Goal: Contribute content

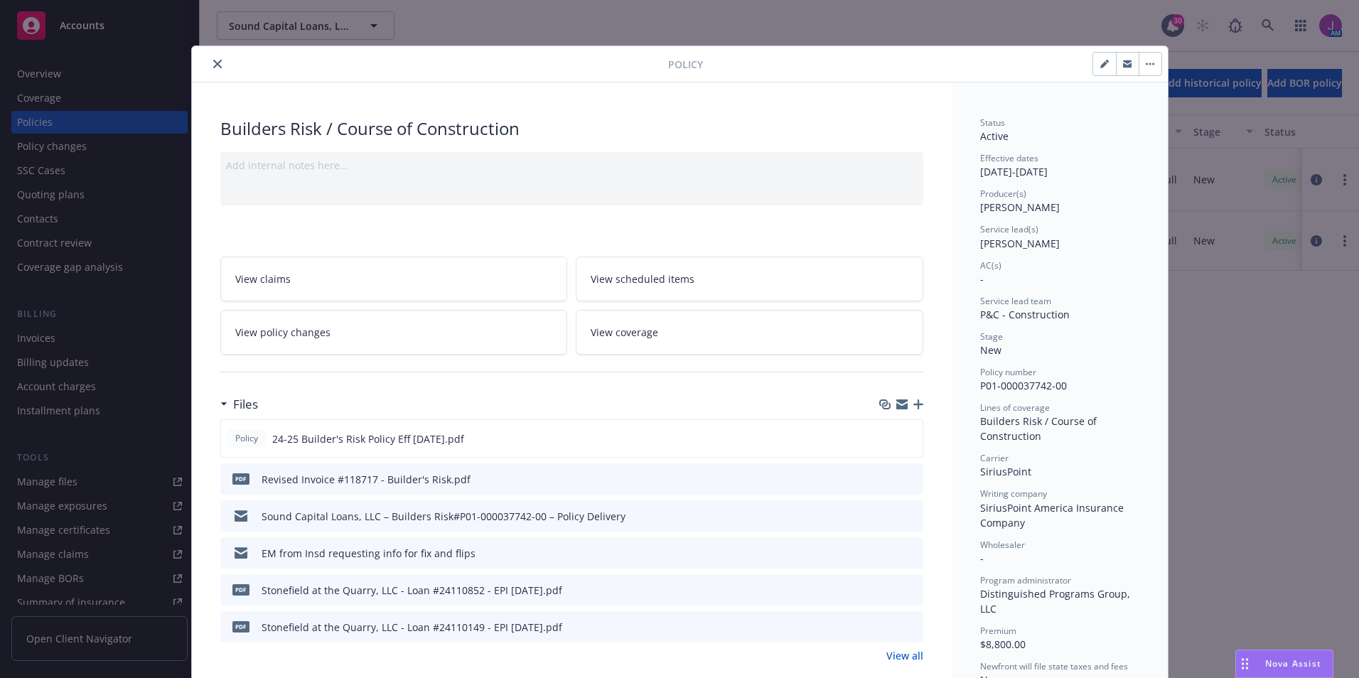
click at [507, 466] on div "pdf Revised Invoice #118717 - Builder's Risk.pdf" at bounding box center [571, 478] width 703 height 31
click at [509, 472] on div "pdf Revised Invoice #118717 - Builder's Risk.pdf" at bounding box center [571, 478] width 703 height 31
click at [980, 254] on div "Status Active Effective dates [DATE] - [DATE] Producer(s) [PERSON_NAME] Service…" at bounding box center [1059, 473] width 159 height 713
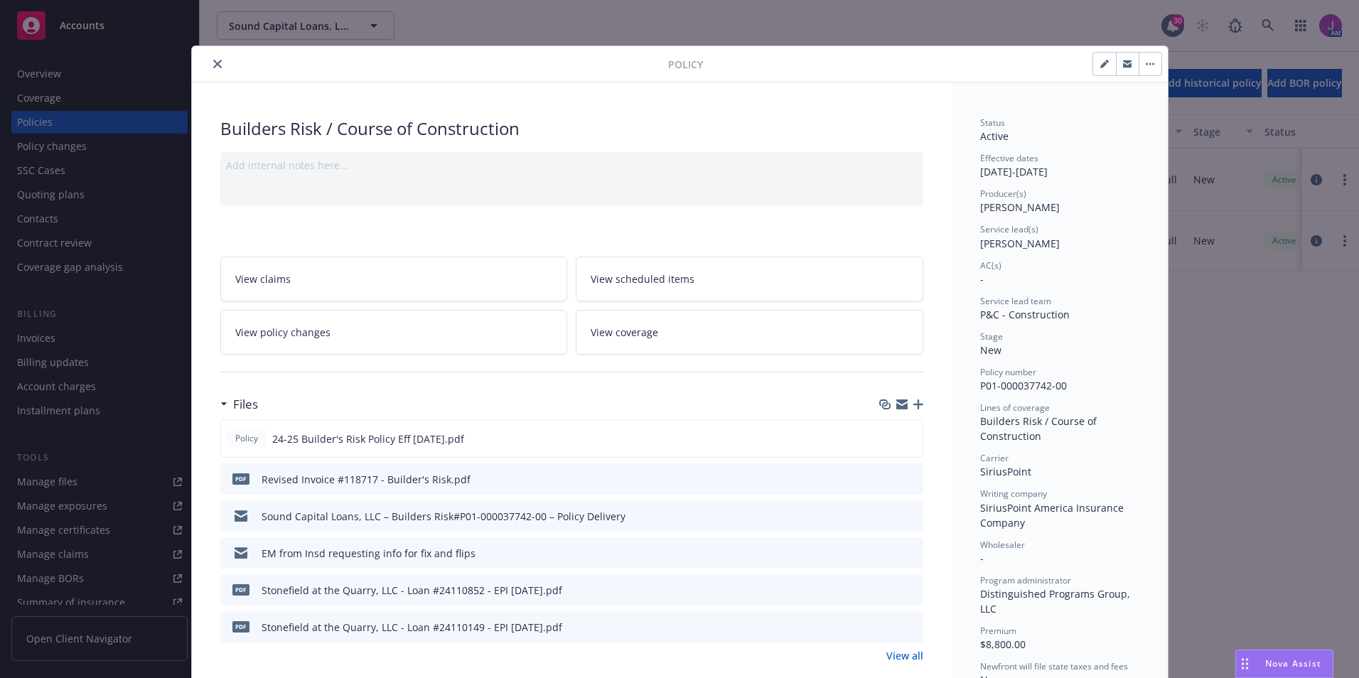
click at [213, 63] on icon "close" at bounding box center [217, 64] width 9 height 9
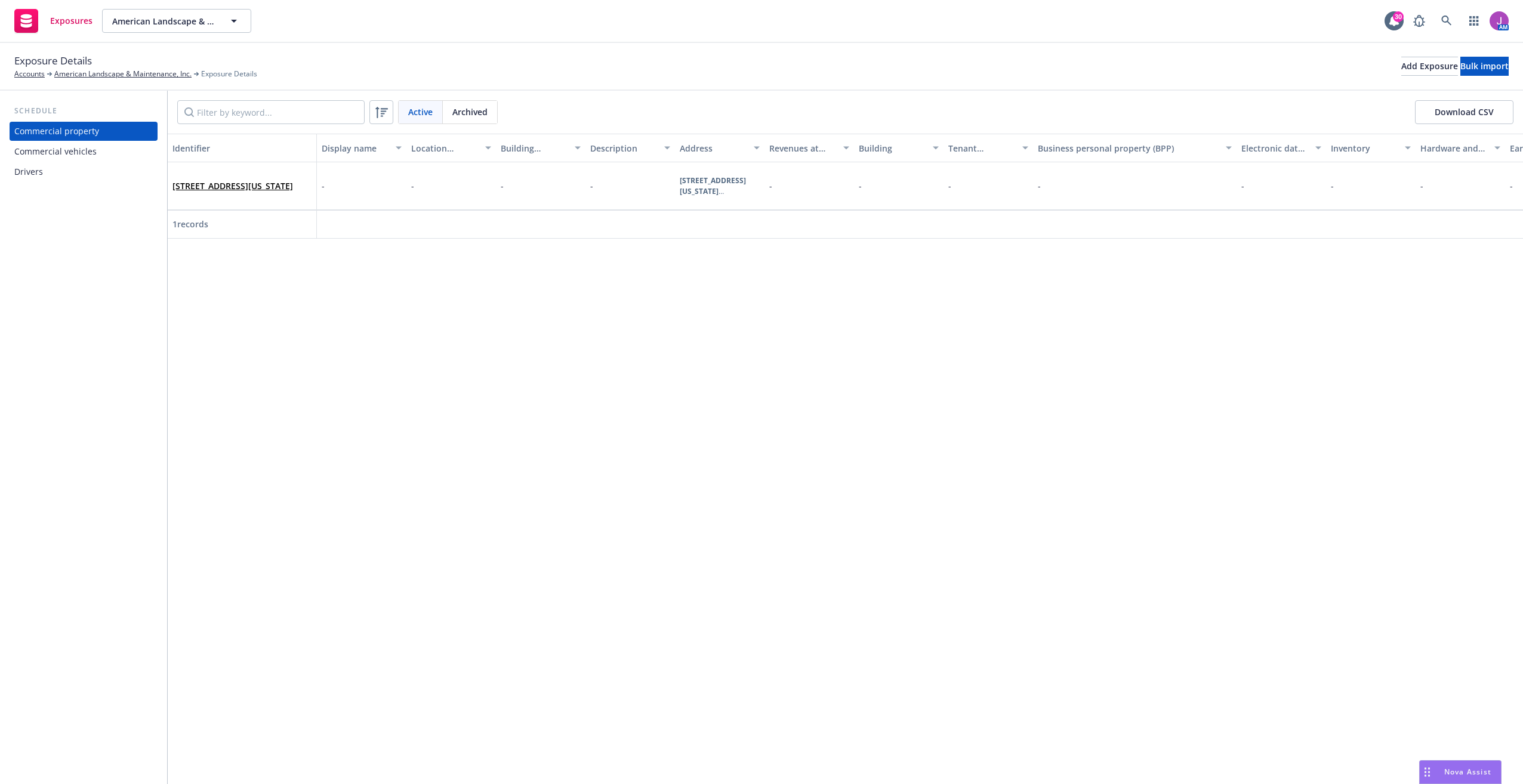
click at [77, 155] on div "Commercial vehicles" at bounding box center [55, 151] width 82 height 19
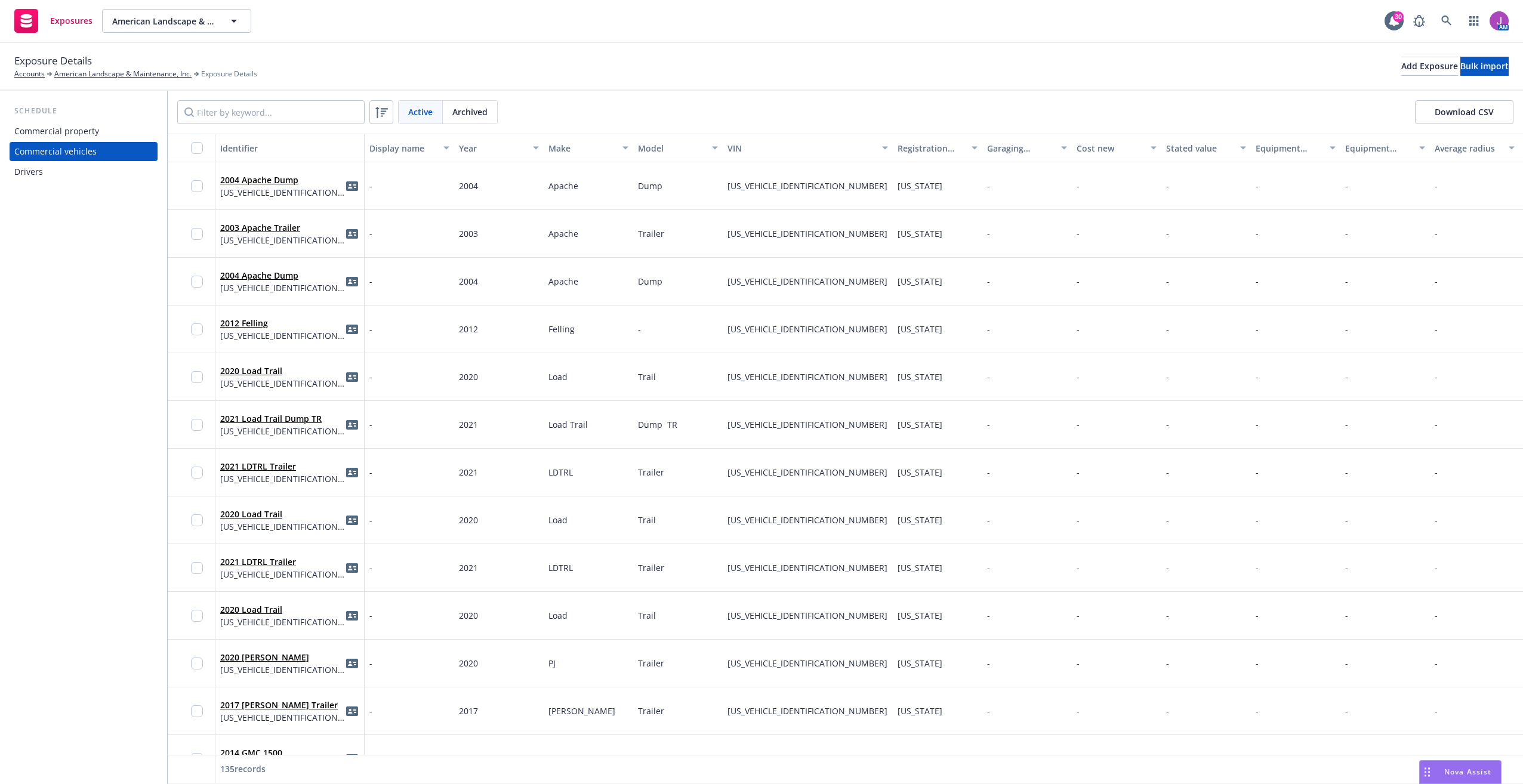
click at [34, 167] on div "Drivers" at bounding box center [29, 171] width 29 height 19
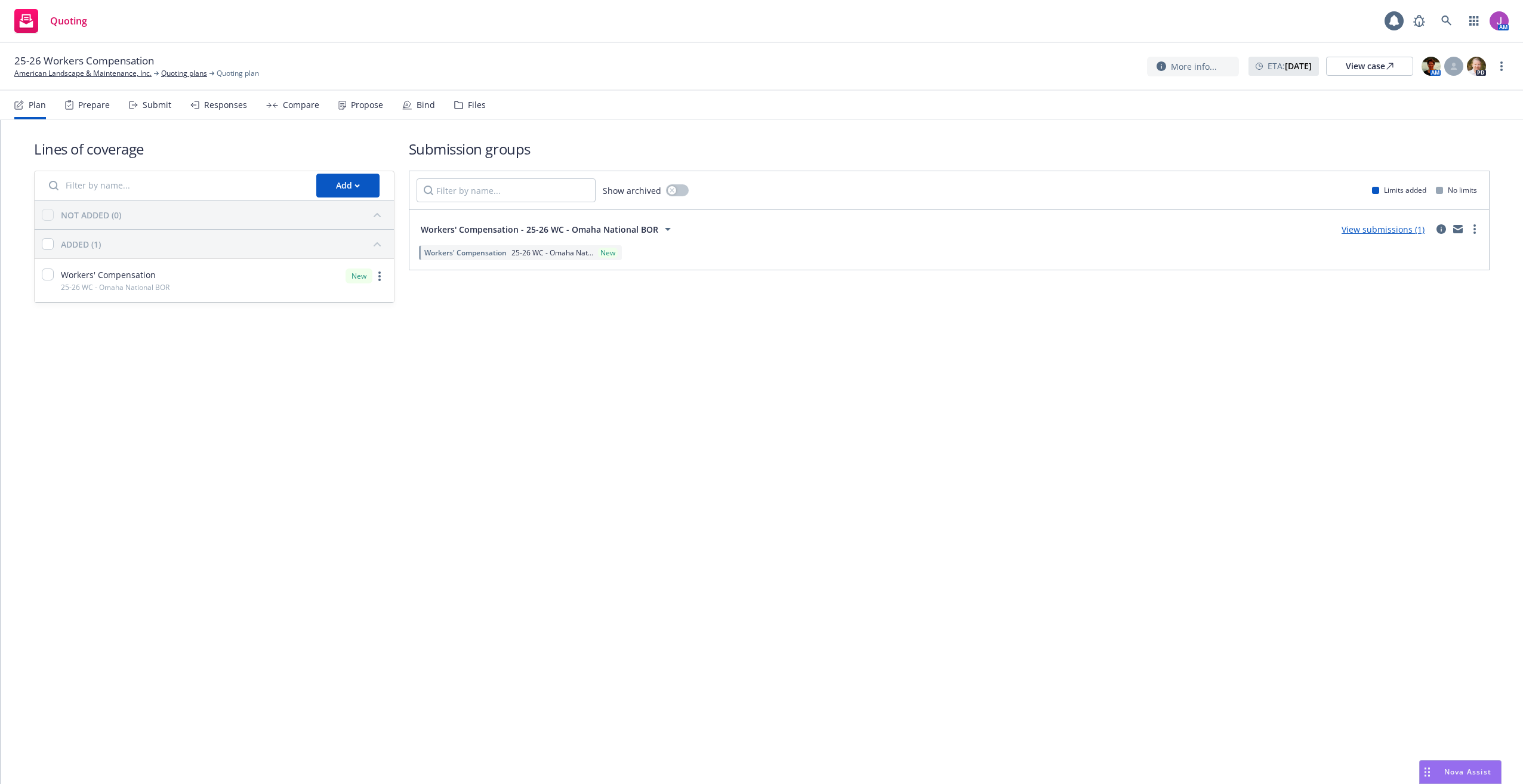
click at [468, 106] on div "Files" at bounding box center [476, 104] width 18 height 9
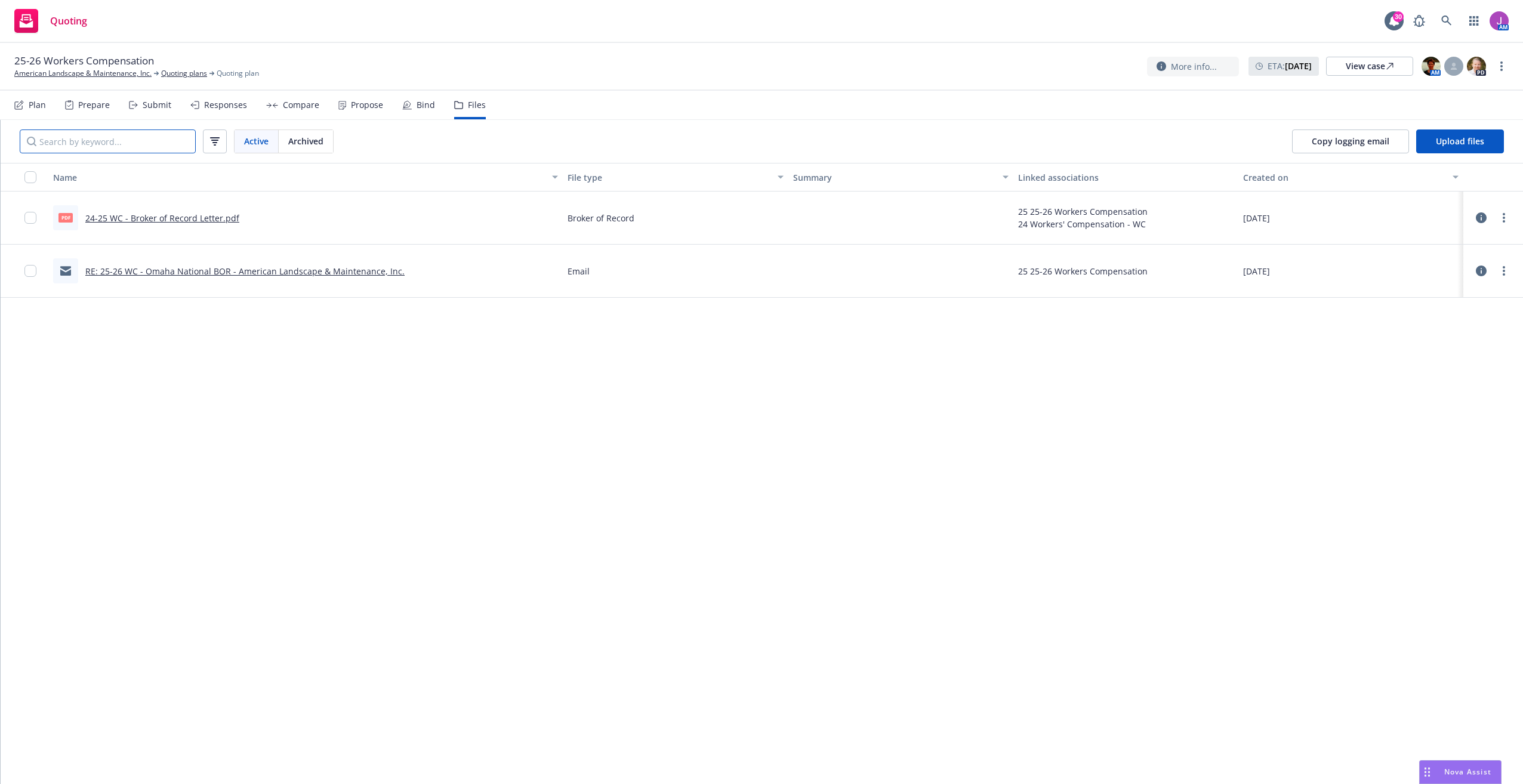
click at [127, 145] on input "Search by keyword..." at bounding box center [107, 141] width 176 height 24
click at [220, 270] on link "RE: 25-26 WC - Omaha National BOR - American Landscape & Maintenance, Inc." at bounding box center [245, 271] width 319 height 12
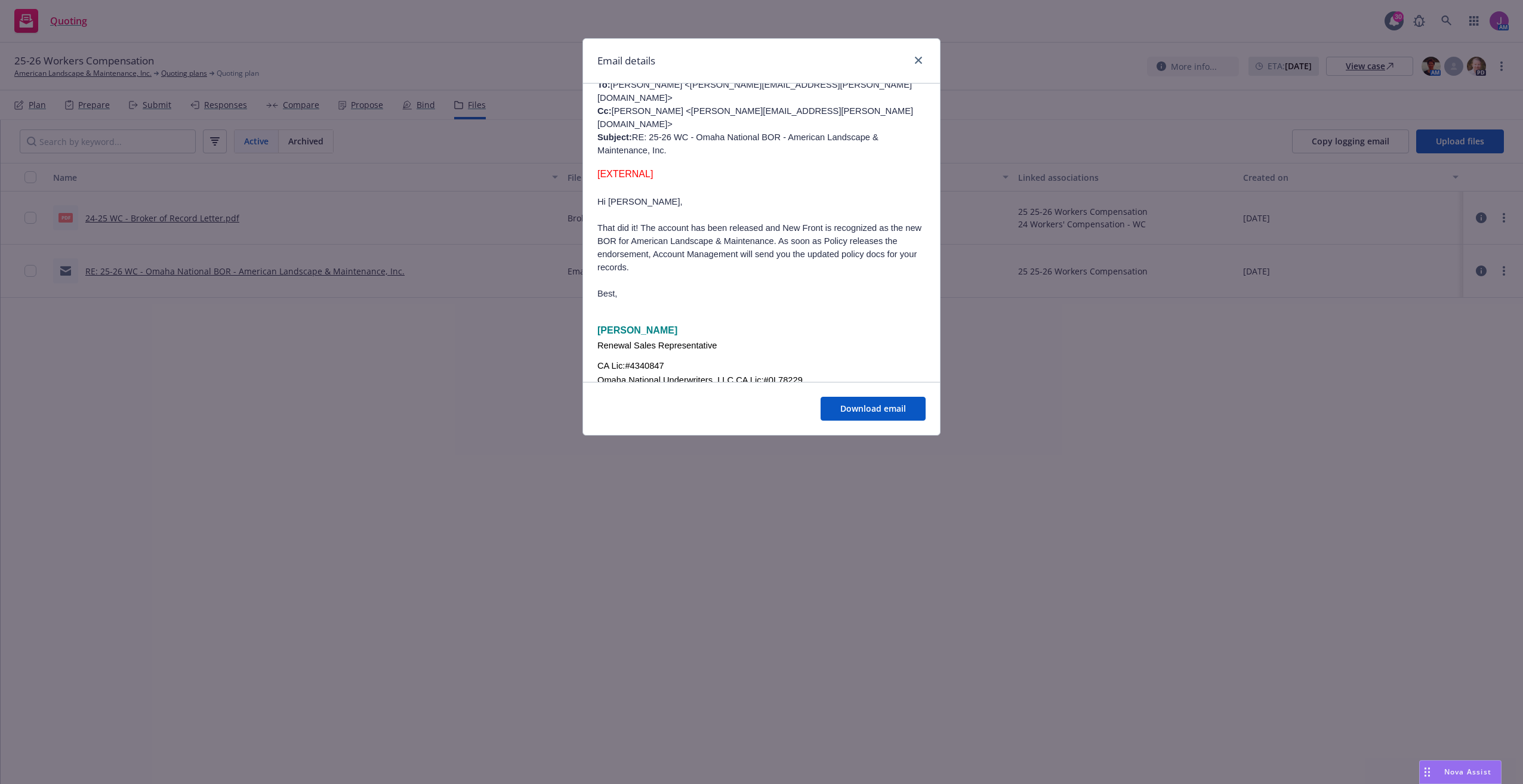
scroll to position [716, 0]
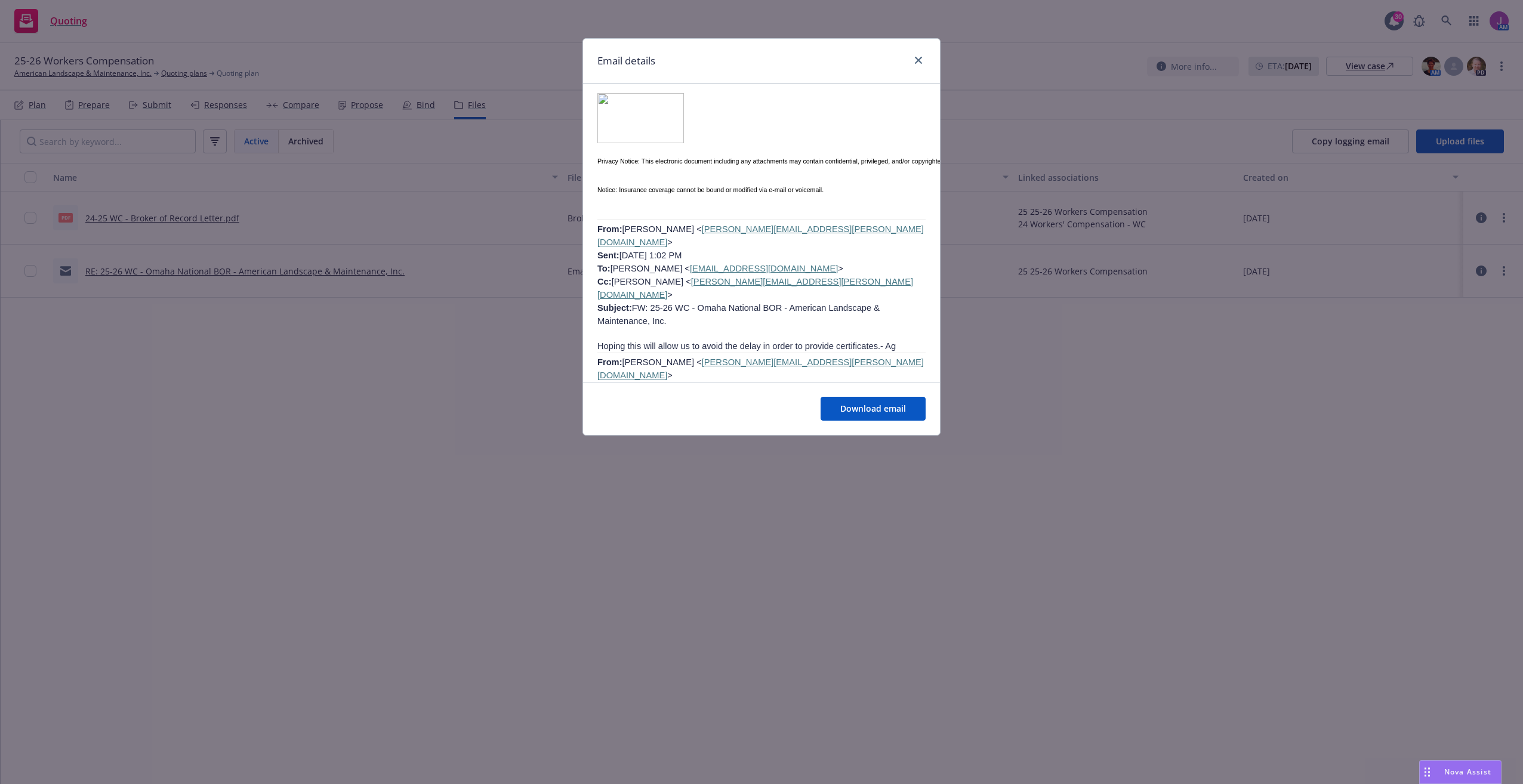
drag, startPoint x: 941, startPoint y: 220, endPoint x: 934, endPoint y: 273, distance: 53.5
click at [934, 279] on div "Email details RE: 25-26 WC - Omaha National BOR - American Landscape & Maintena…" at bounding box center [762, 392] width 1523 height 784
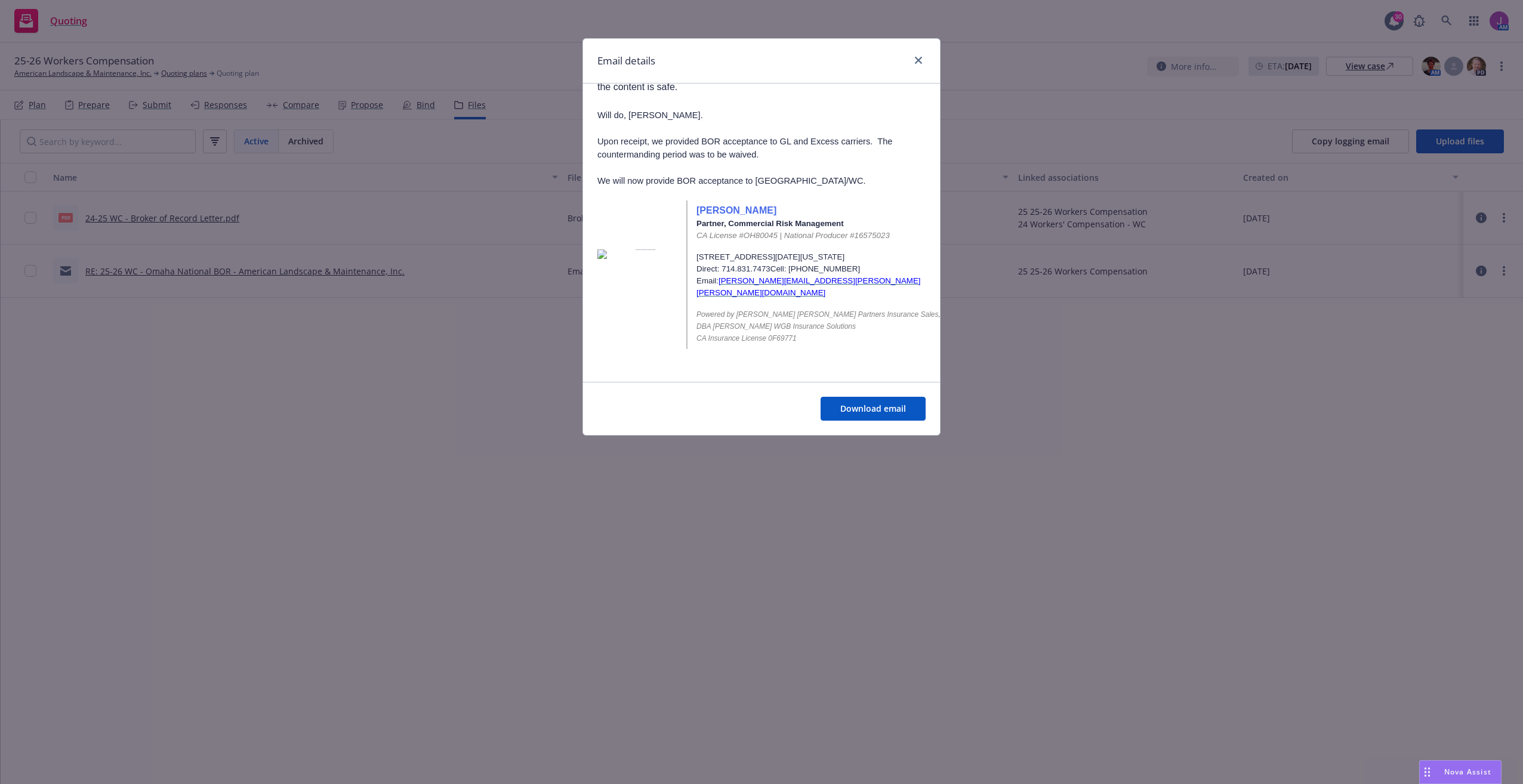
scroll to position [1484, 0]
click at [1009, 382] on div "Email details RE: 25-26 WC - Omaha National BOR - American Landscape & Maintena…" at bounding box center [762, 392] width 1523 height 784
click at [919, 58] on icon "close" at bounding box center [918, 60] width 8 height 8
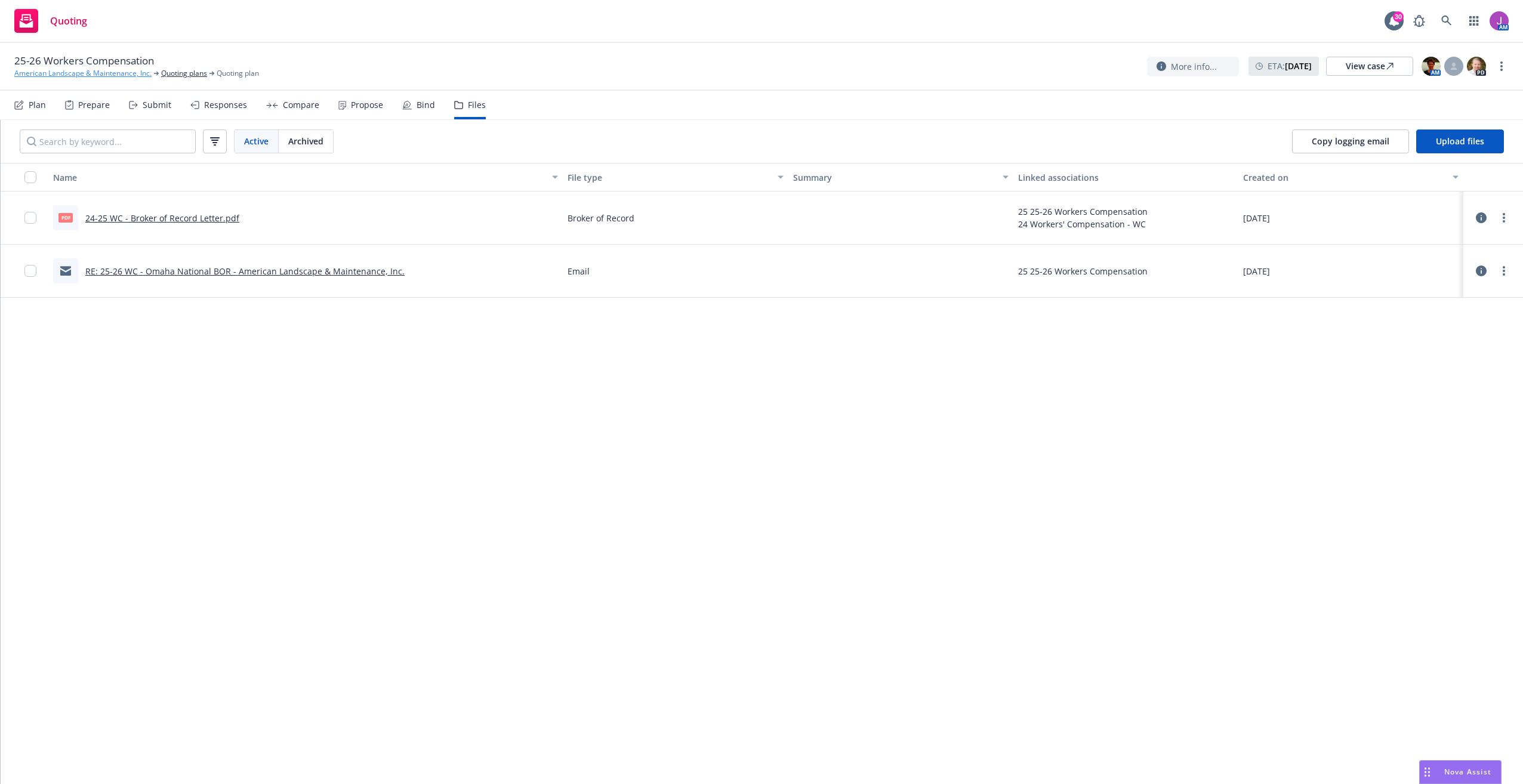
click at [110, 72] on link "American Landscape & Maintenance, Inc." at bounding box center [82, 73] width 137 height 11
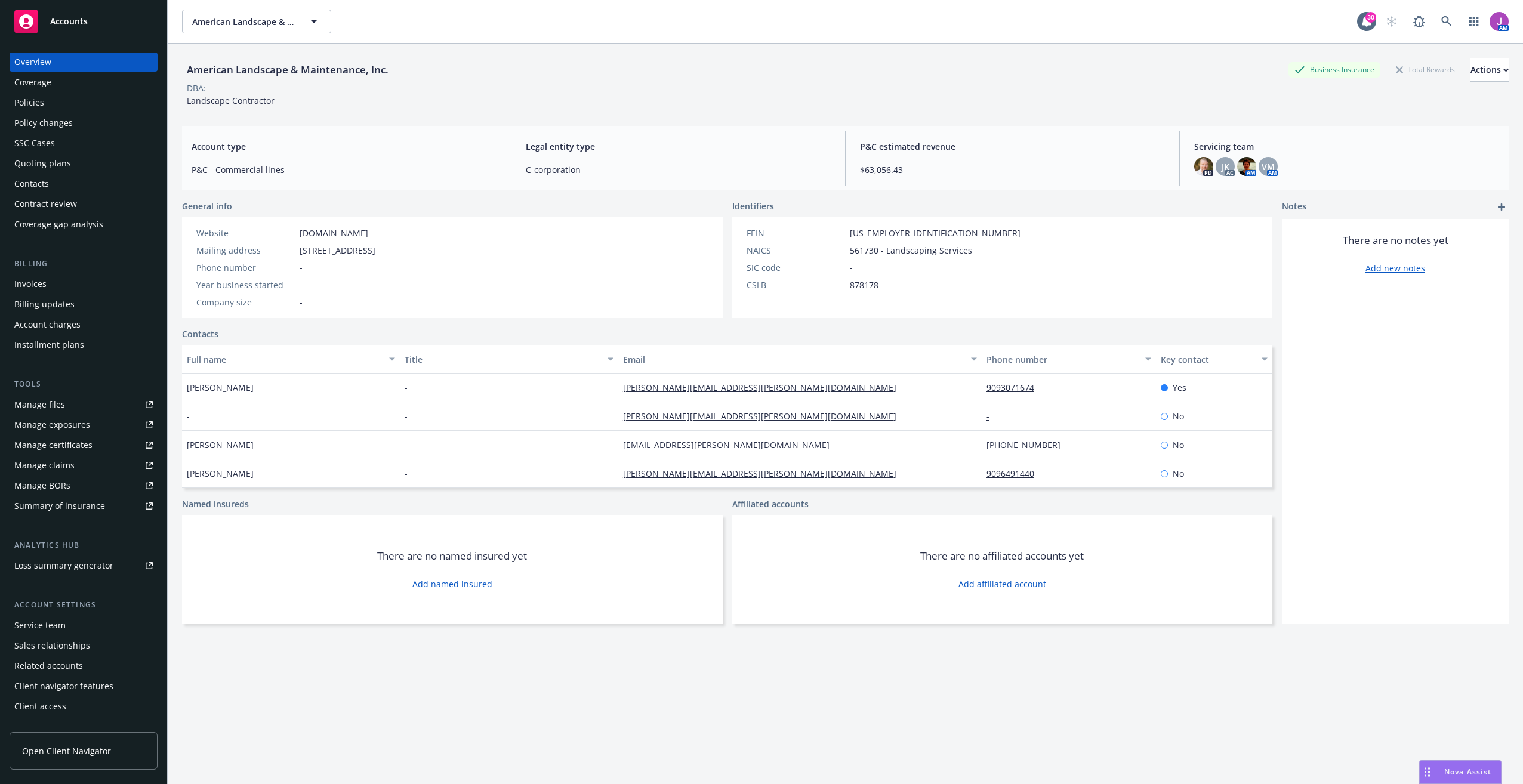
click at [46, 410] on div "Manage files" at bounding box center [39, 404] width 50 height 19
drag, startPoint x: 838, startPoint y: 286, endPoint x: 883, endPoint y: 287, distance: 45.0
click at [883, 287] on div "CSLB 878178" at bounding box center [883, 285] width 284 height 13
copy div "878178"
click at [281, 24] on span "American Landscape & Maintenance, Inc." at bounding box center [243, 21] width 103 height 13
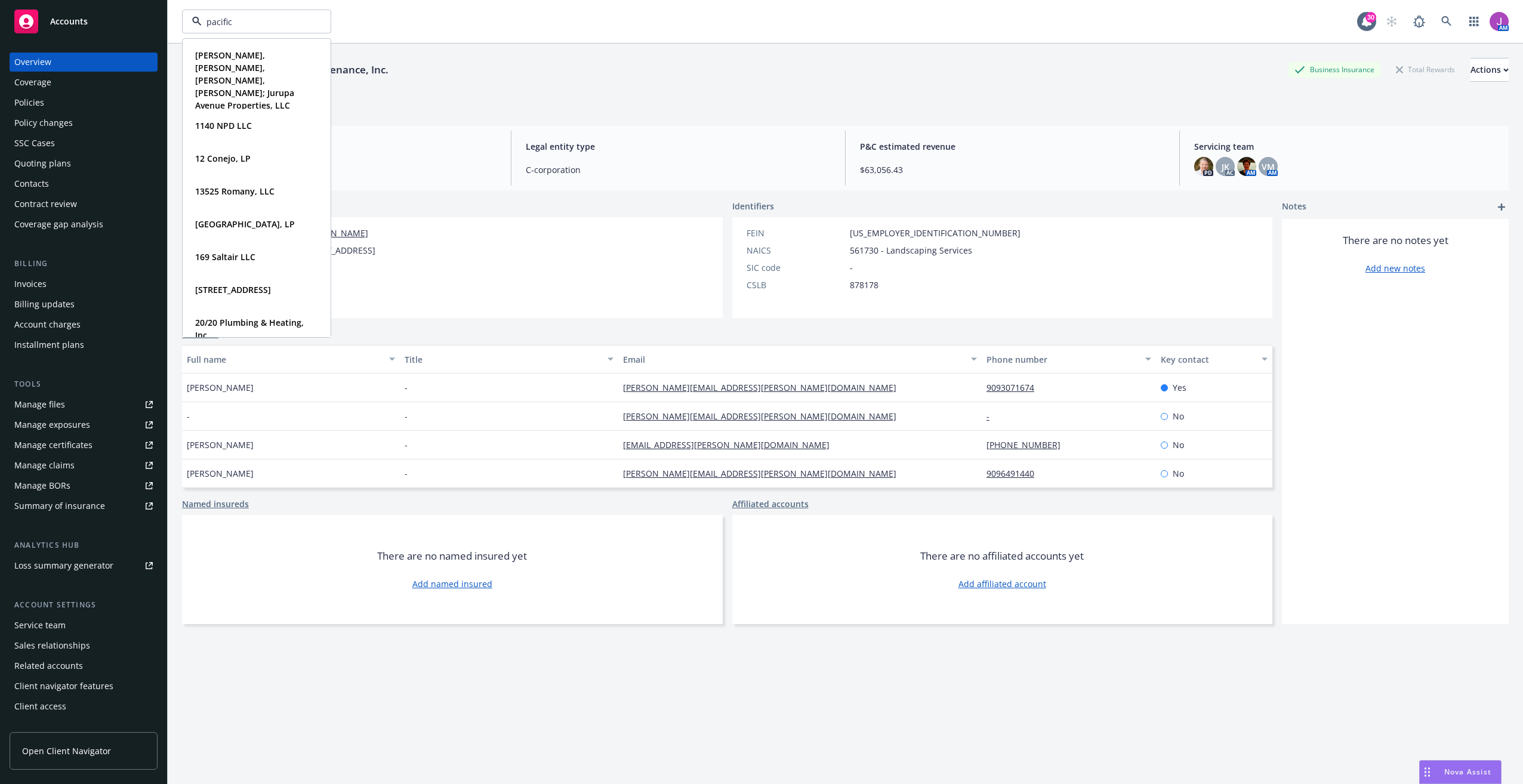
type input "pacific"
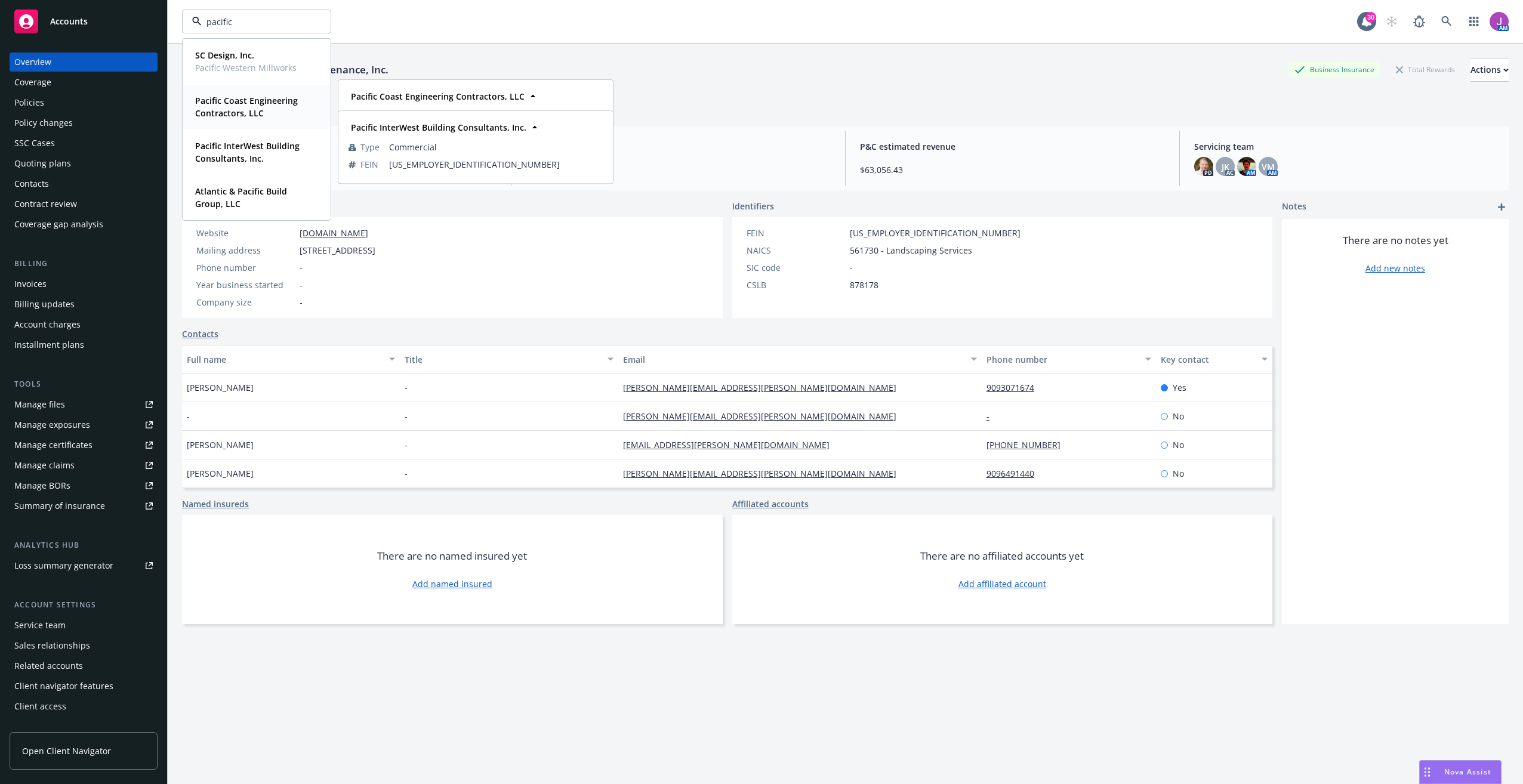
click at [237, 107] on strong "Pacific Coast Engineering Contractors, LLC" at bounding box center [246, 107] width 102 height 24
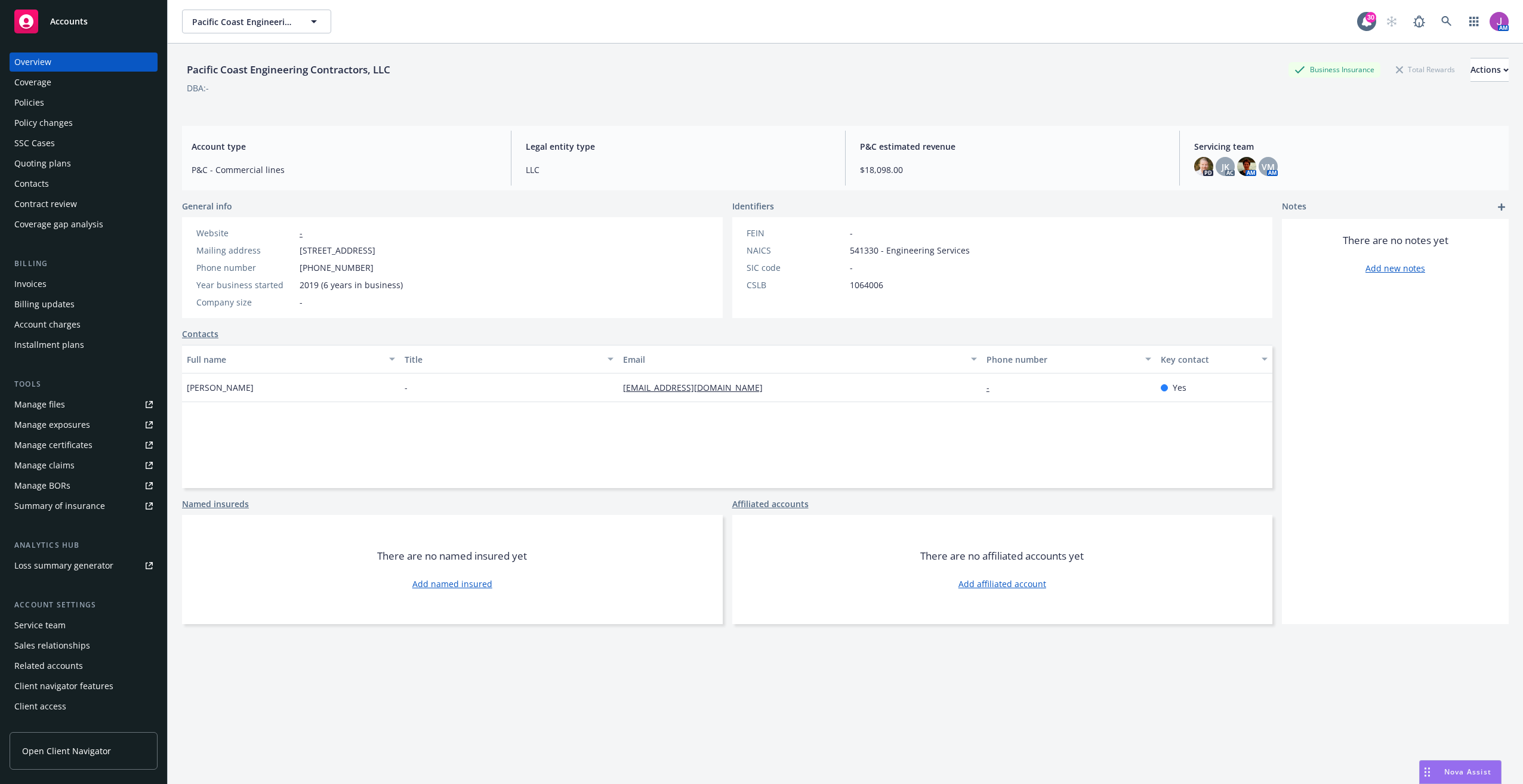
click at [39, 164] on div "Quoting plans" at bounding box center [43, 163] width 57 height 19
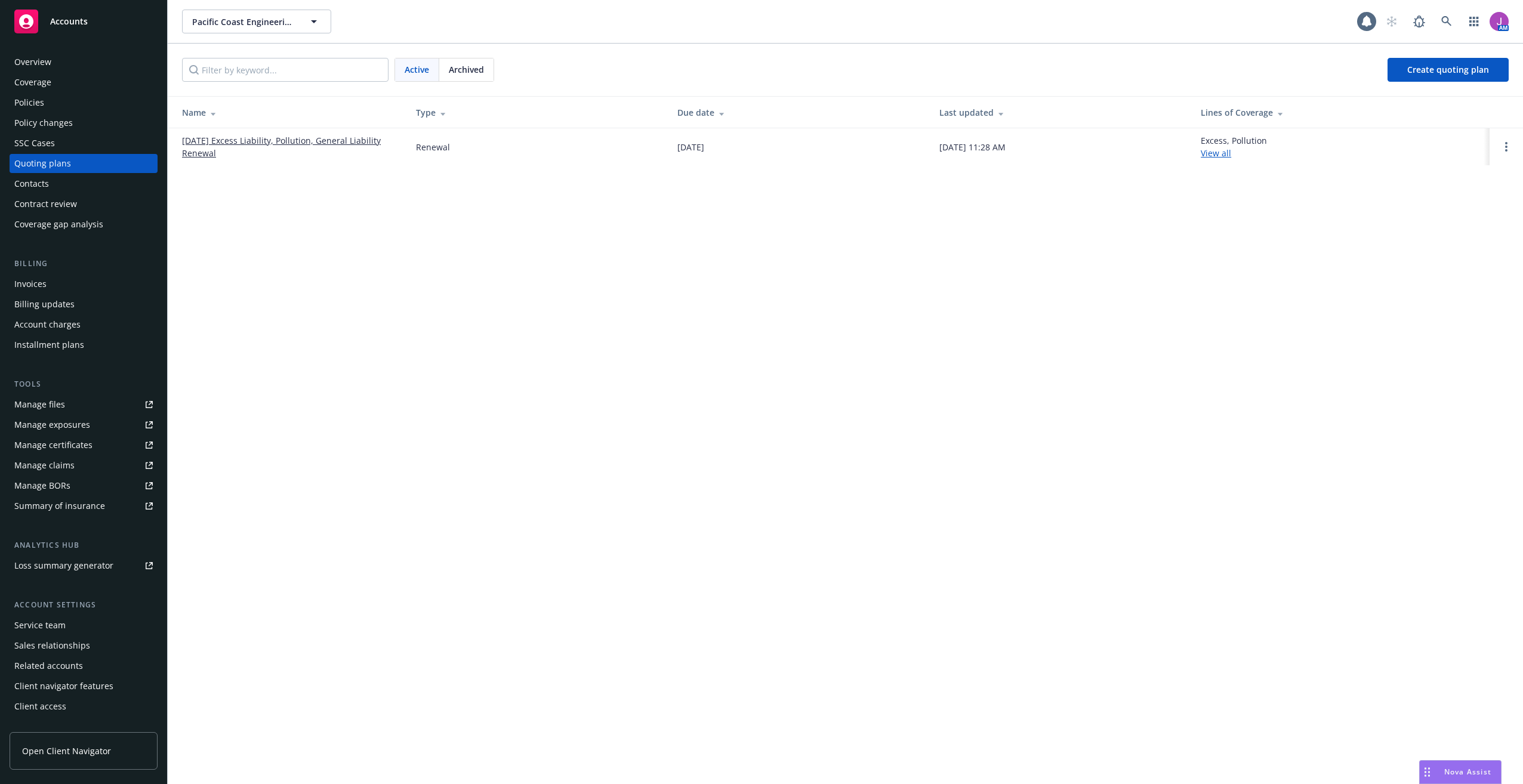
click at [259, 144] on link "09/16/25 Excess Liability, Pollution, General Liability Renewal" at bounding box center [290, 147] width 215 height 25
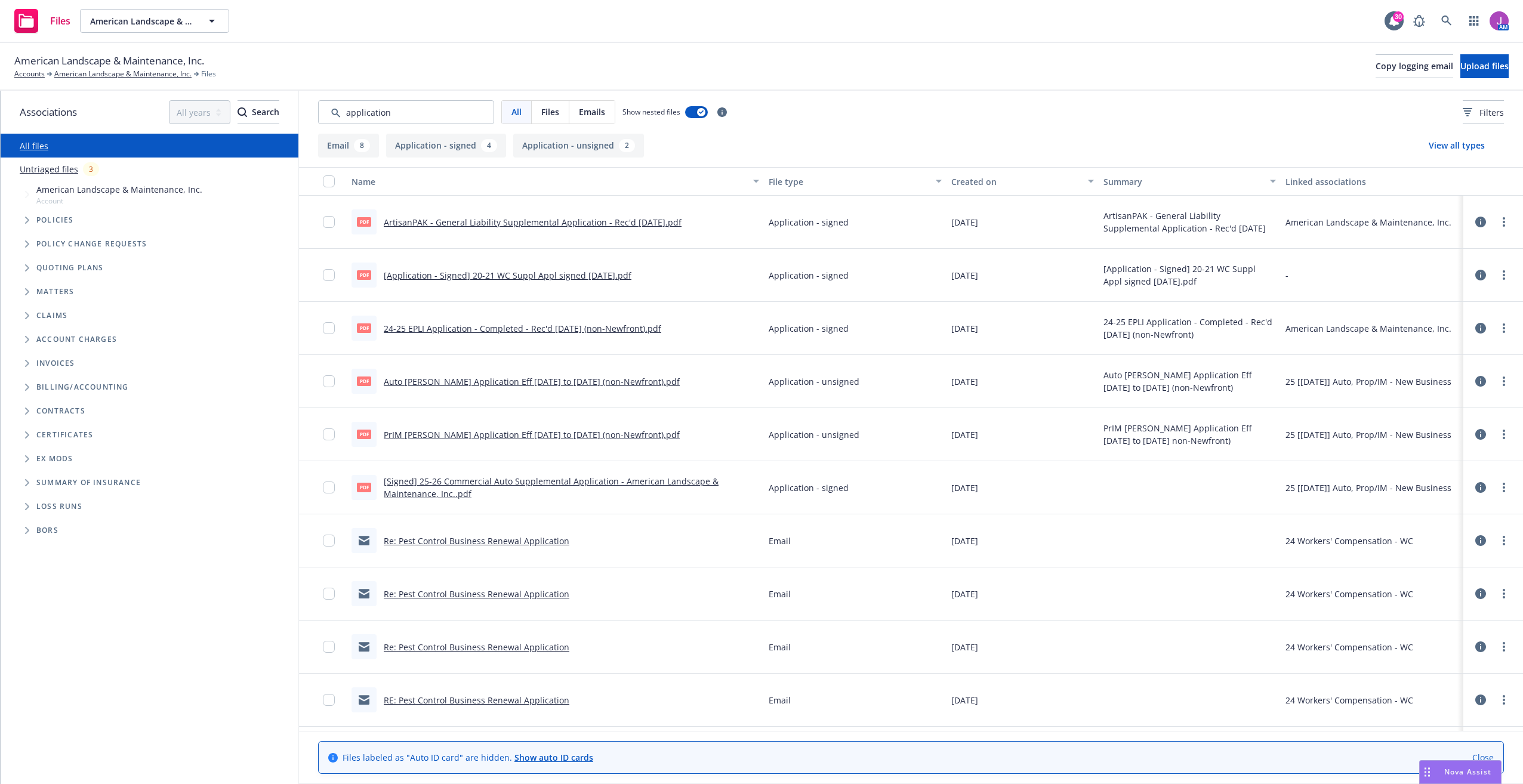
type input "application"
click at [510, 277] on link "[Application - Signed] 20-21 WC Suppl Appl signed 1-13-20.pdf" at bounding box center [507, 275] width 248 height 12
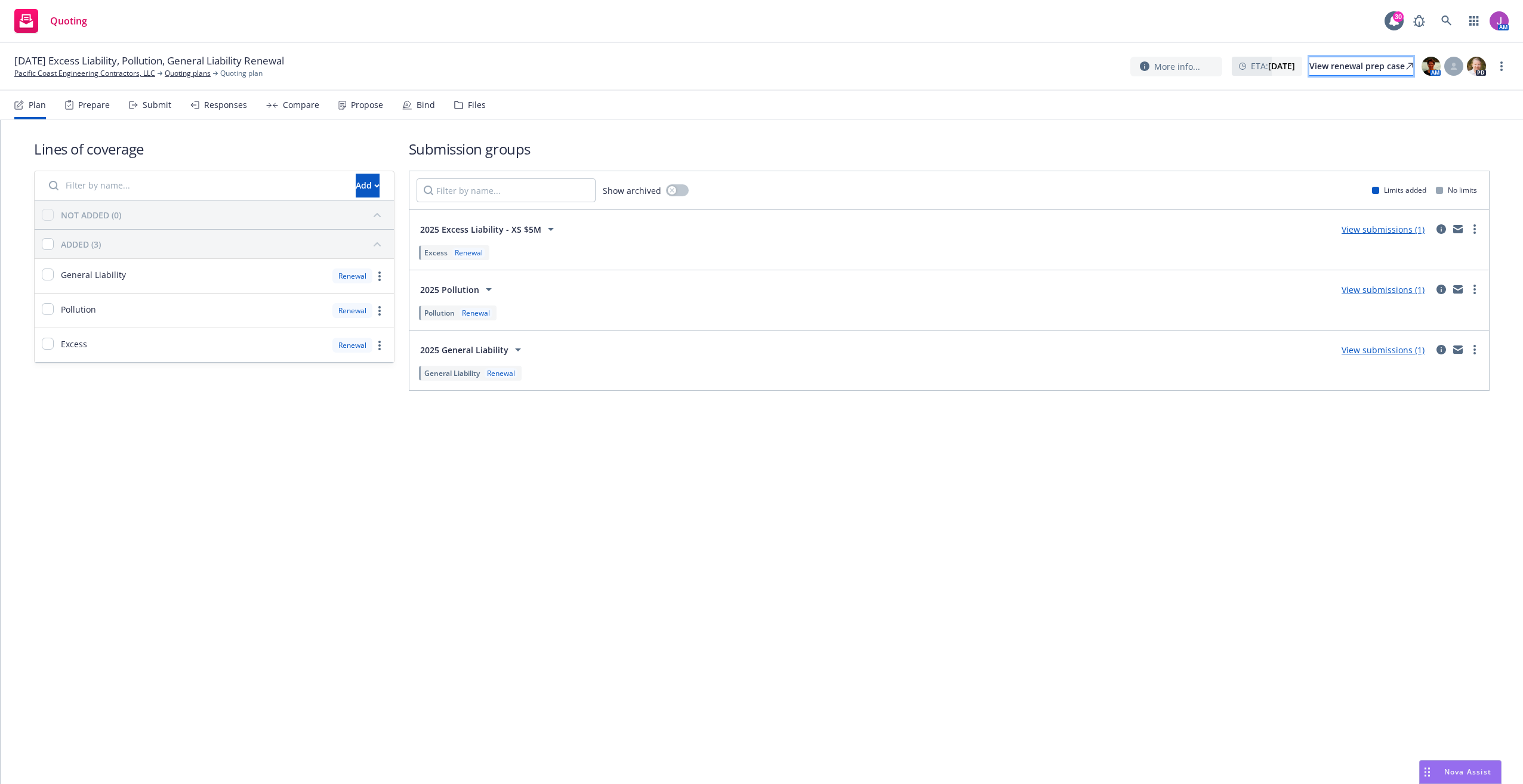
click at [1309, 69] on div "View renewal prep case" at bounding box center [1361, 65] width 104 height 18
click at [474, 106] on div "Files" at bounding box center [476, 104] width 18 height 9
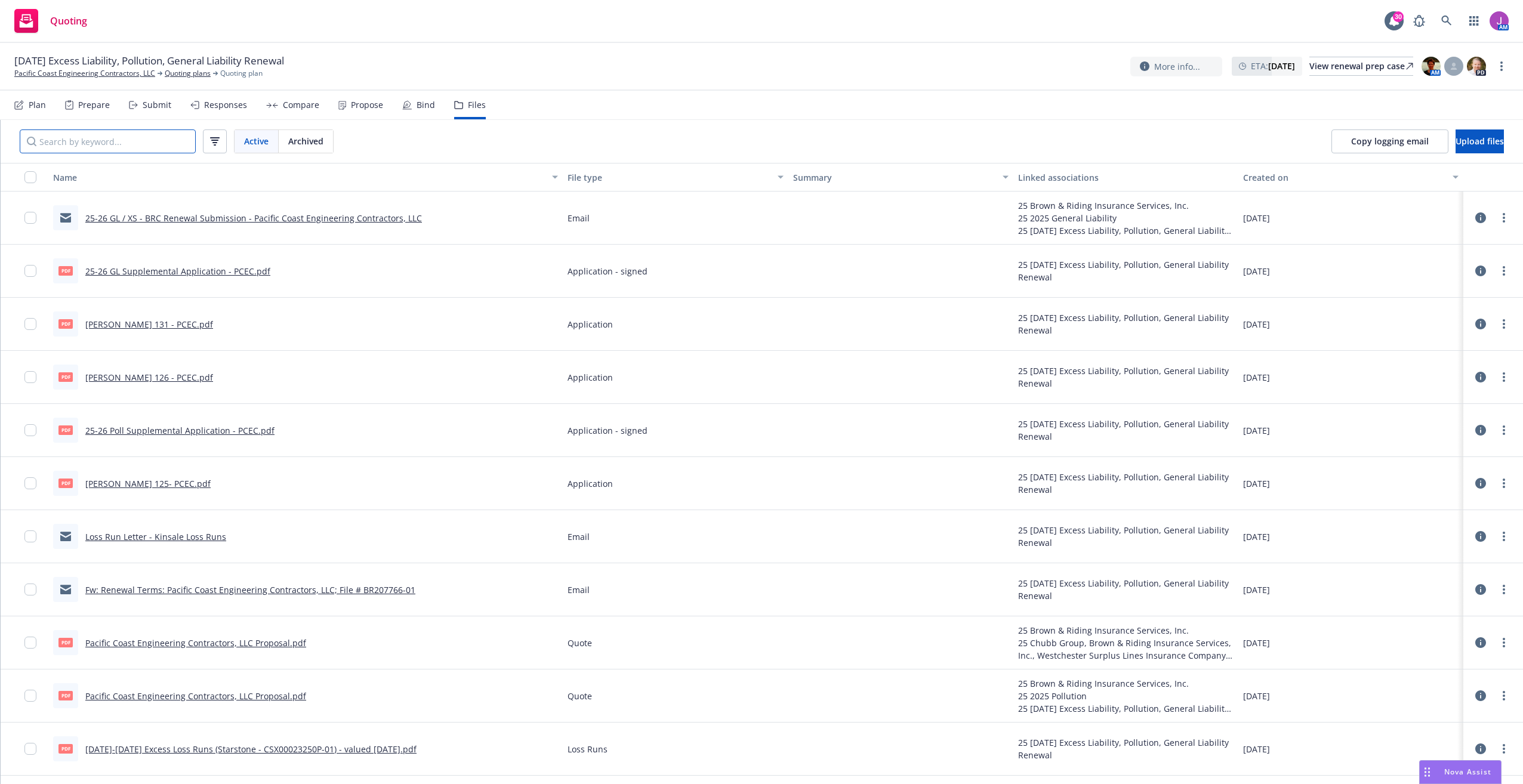
click at [137, 137] on input "Search by keyword..." at bounding box center [107, 141] width 176 height 24
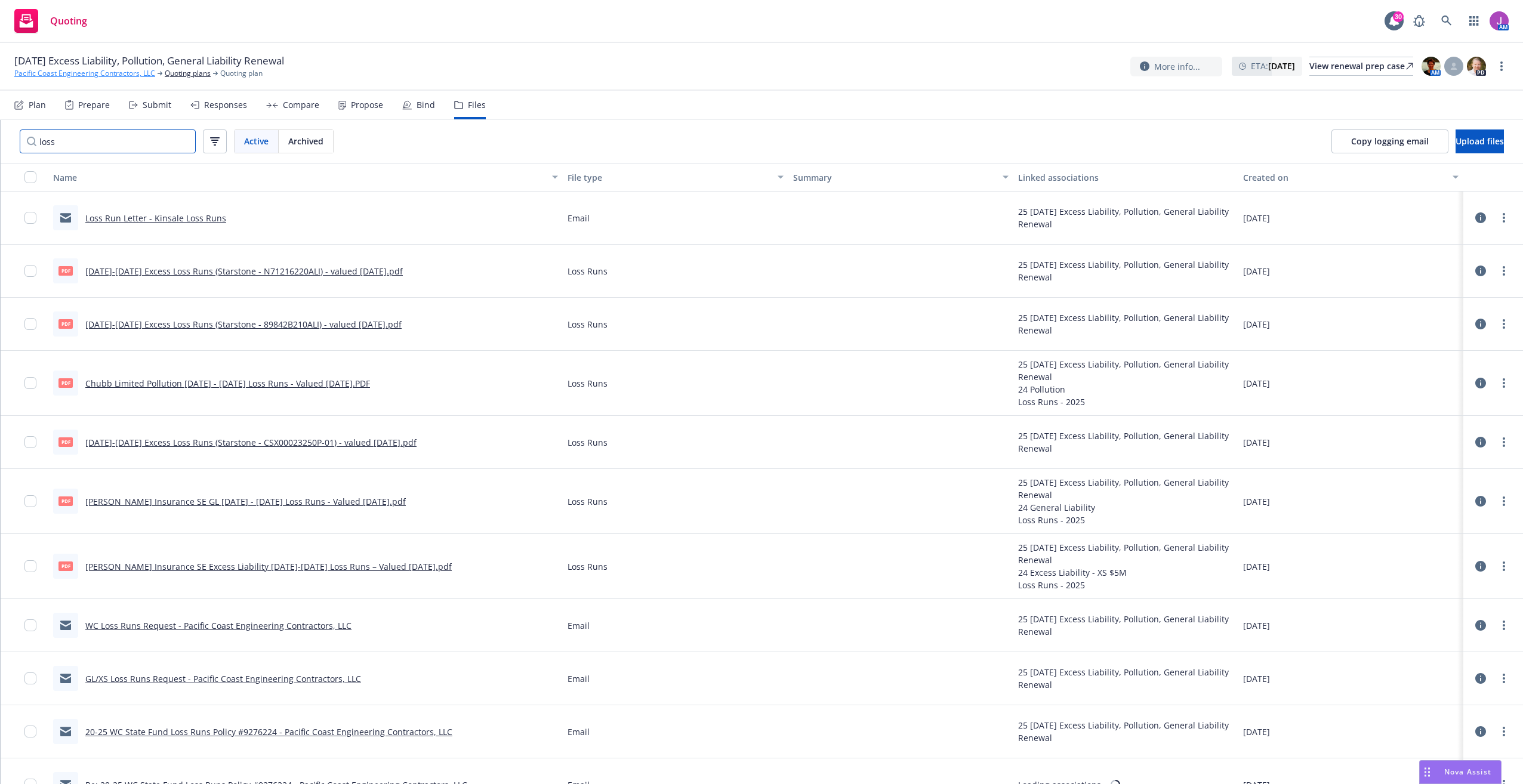
type input "loss"
click at [140, 73] on link "Pacific Coast Engineering Contractors, LLC" at bounding box center [85, 73] width 141 height 11
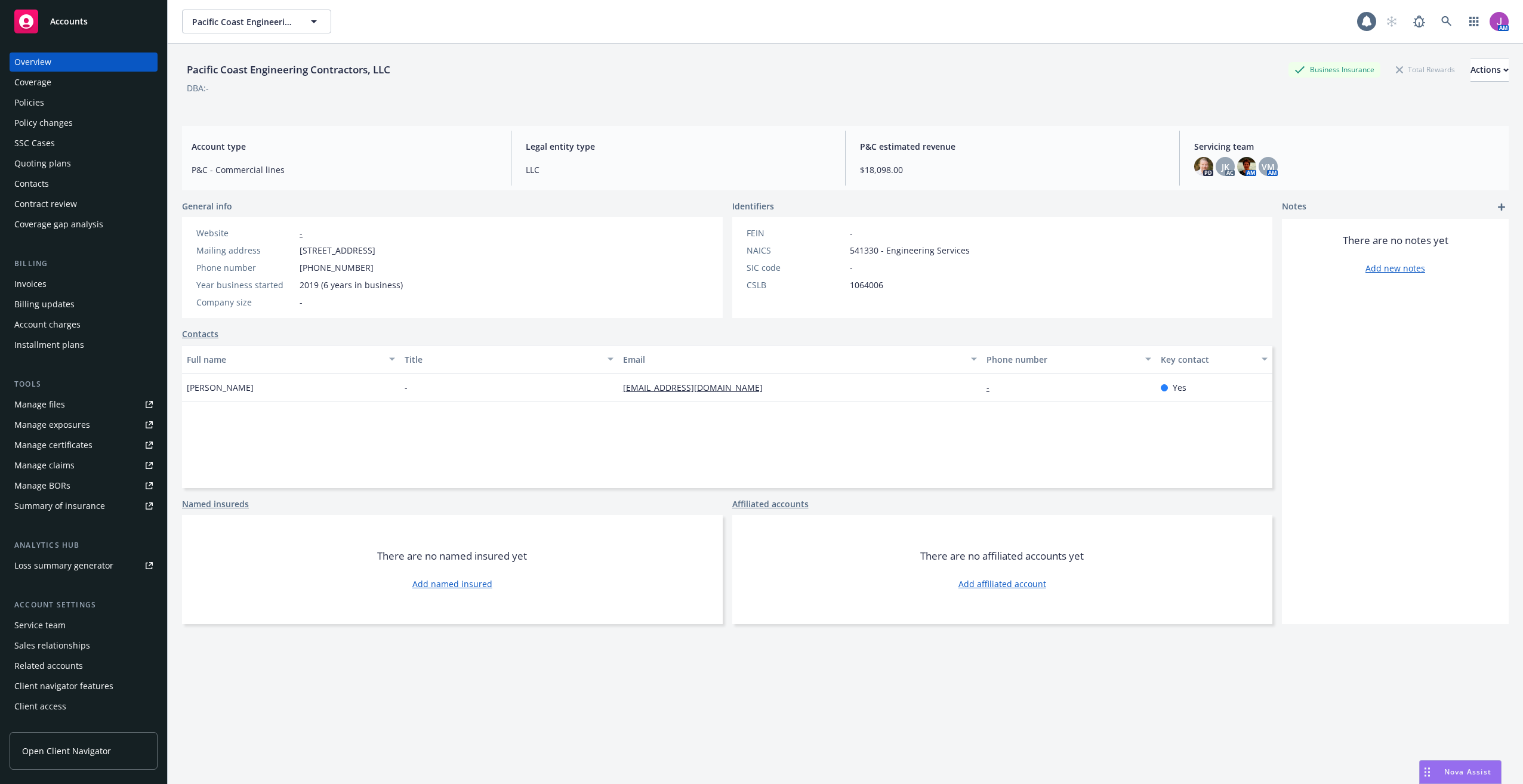
click at [63, 104] on div "Policies" at bounding box center [83, 102] width 139 height 19
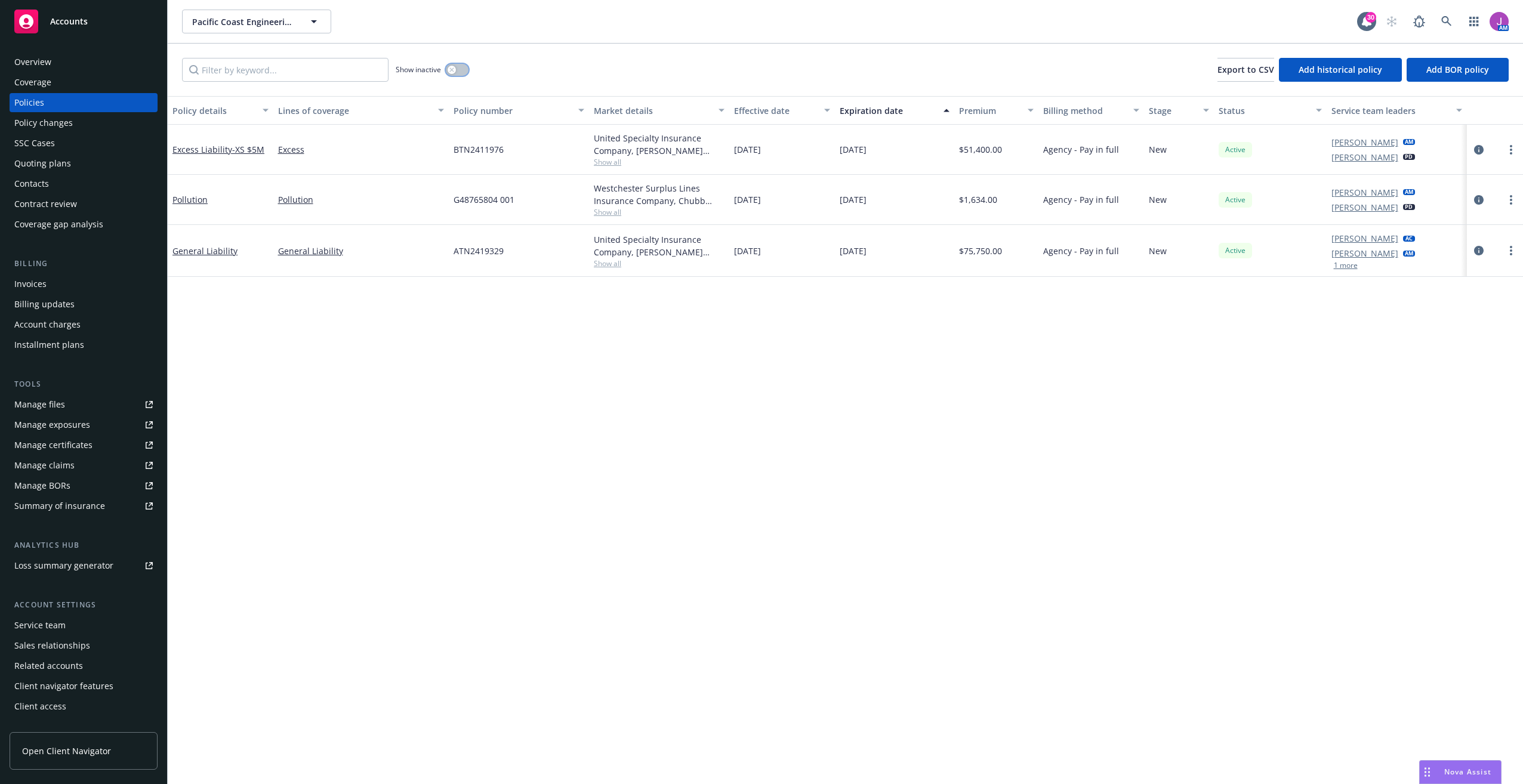
click at [458, 72] on button "button" at bounding box center [457, 70] width 23 height 12
click at [352, 70] on input "Filter by keyword..." at bounding box center [285, 70] width 207 height 24
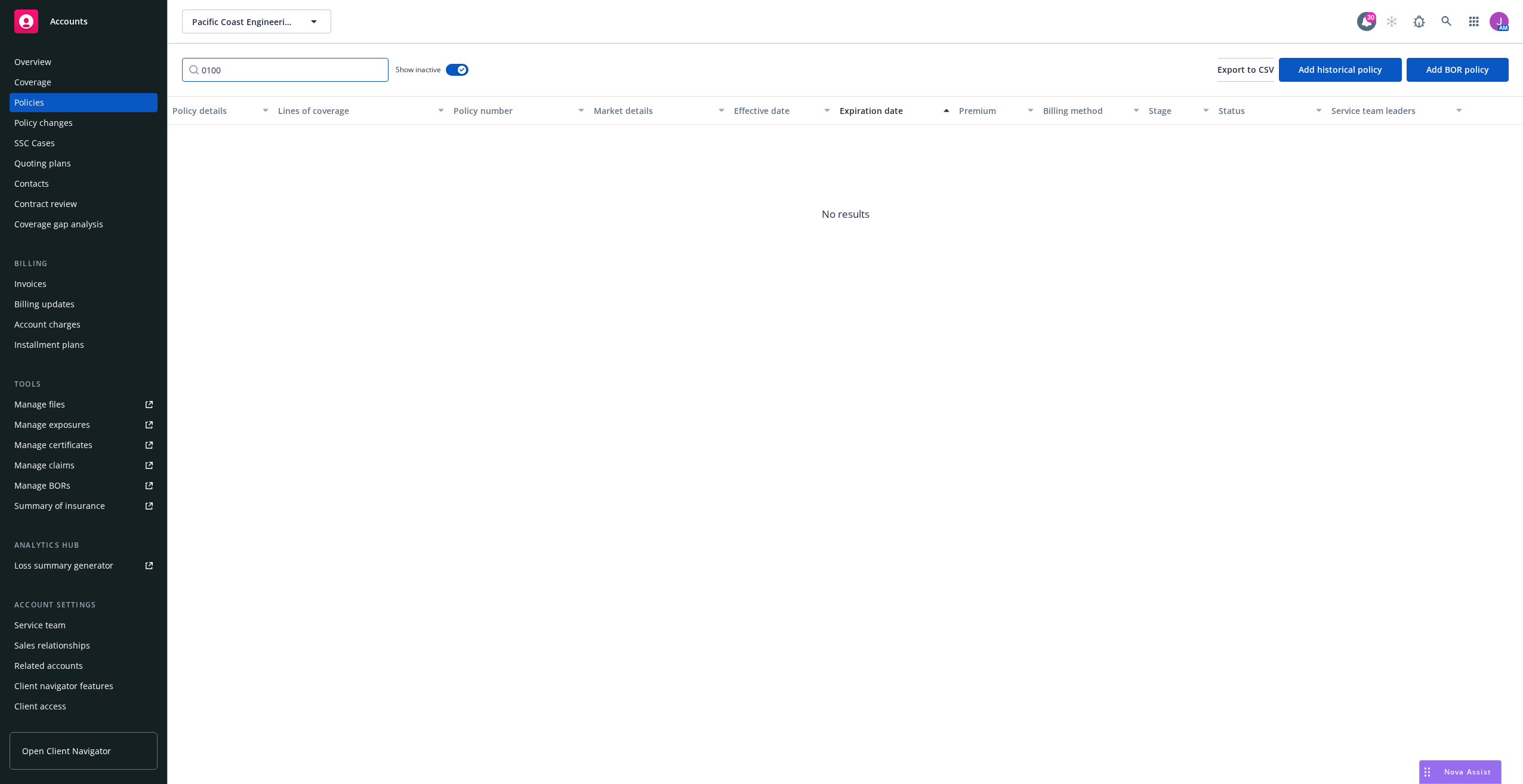
type input "01001"
drag, startPoint x: 352, startPoint y: 70, endPoint x: 132, endPoint y: 60, distance: 220.2
click at [132, 60] on div "Accounts Overview Coverage Policies Policy changes SSC Cases Quoting plans Cont…" at bounding box center [762, 392] width 1523 height 784
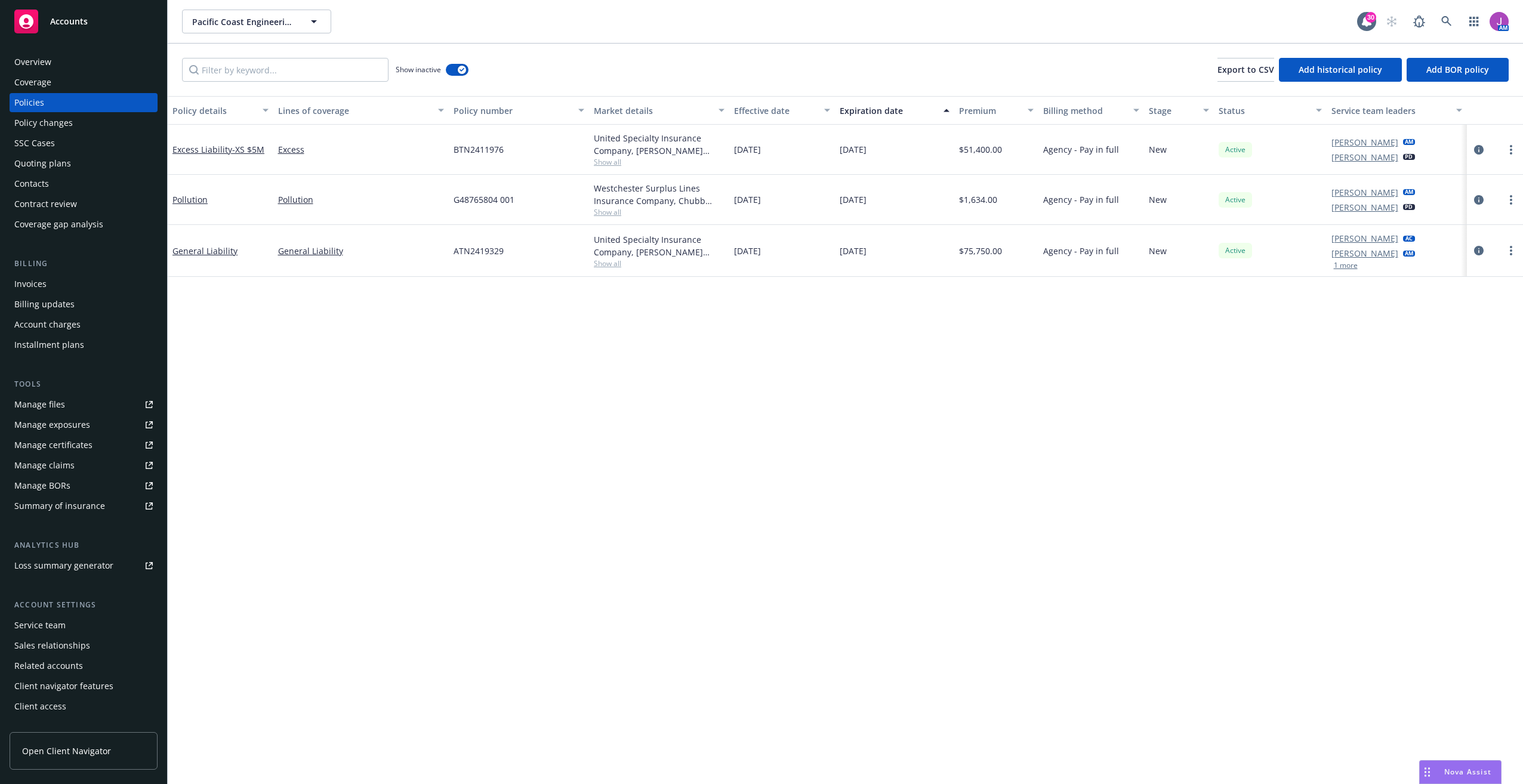
click at [55, 166] on div "Quoting plans" at bounding box center [43, 163] width 57 height 19
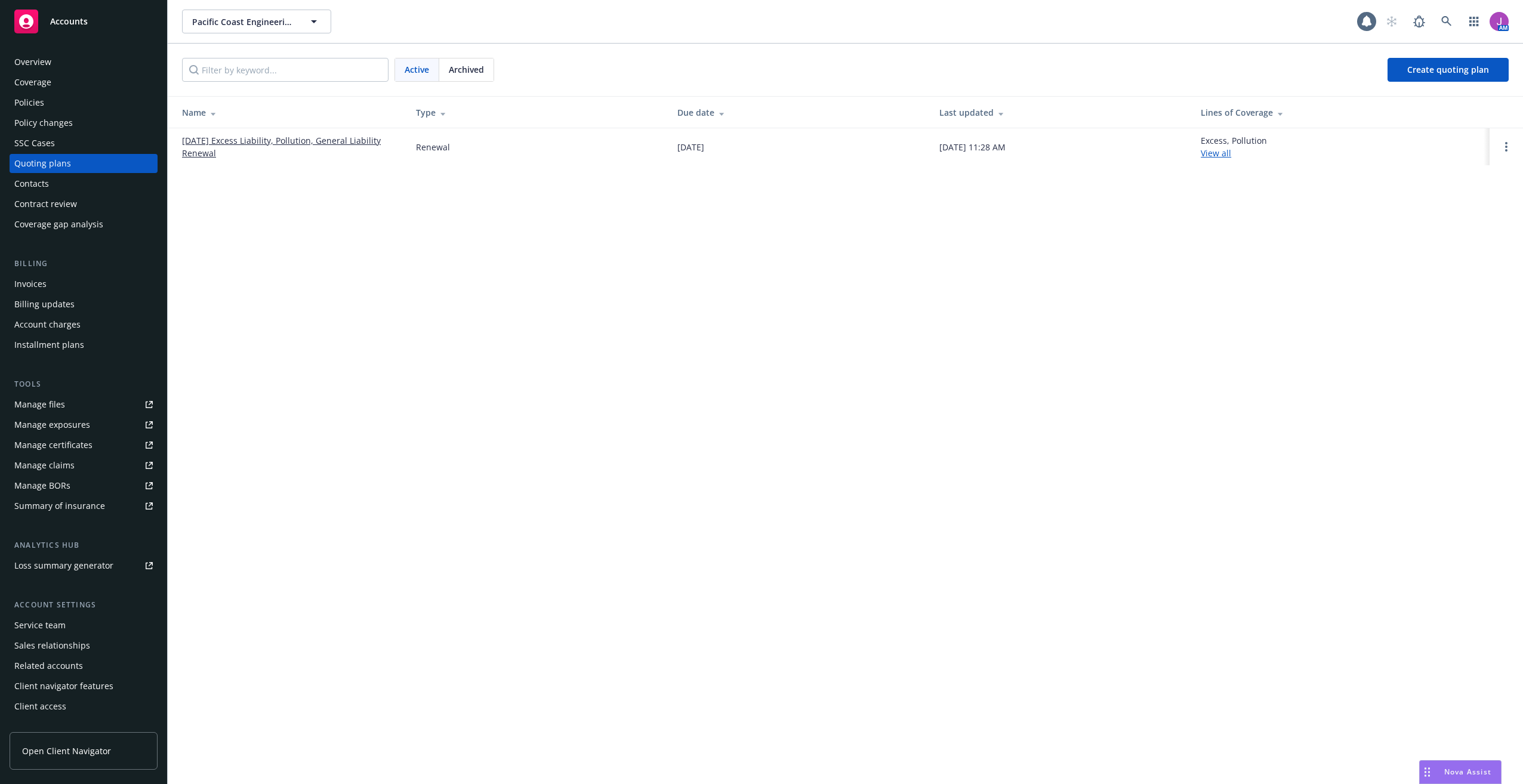
click at [330, 146] on link "09/16/25 Excess Liability, Pollution, General Liability Renewal" at bounding box center [290, 147] width 215 height 25
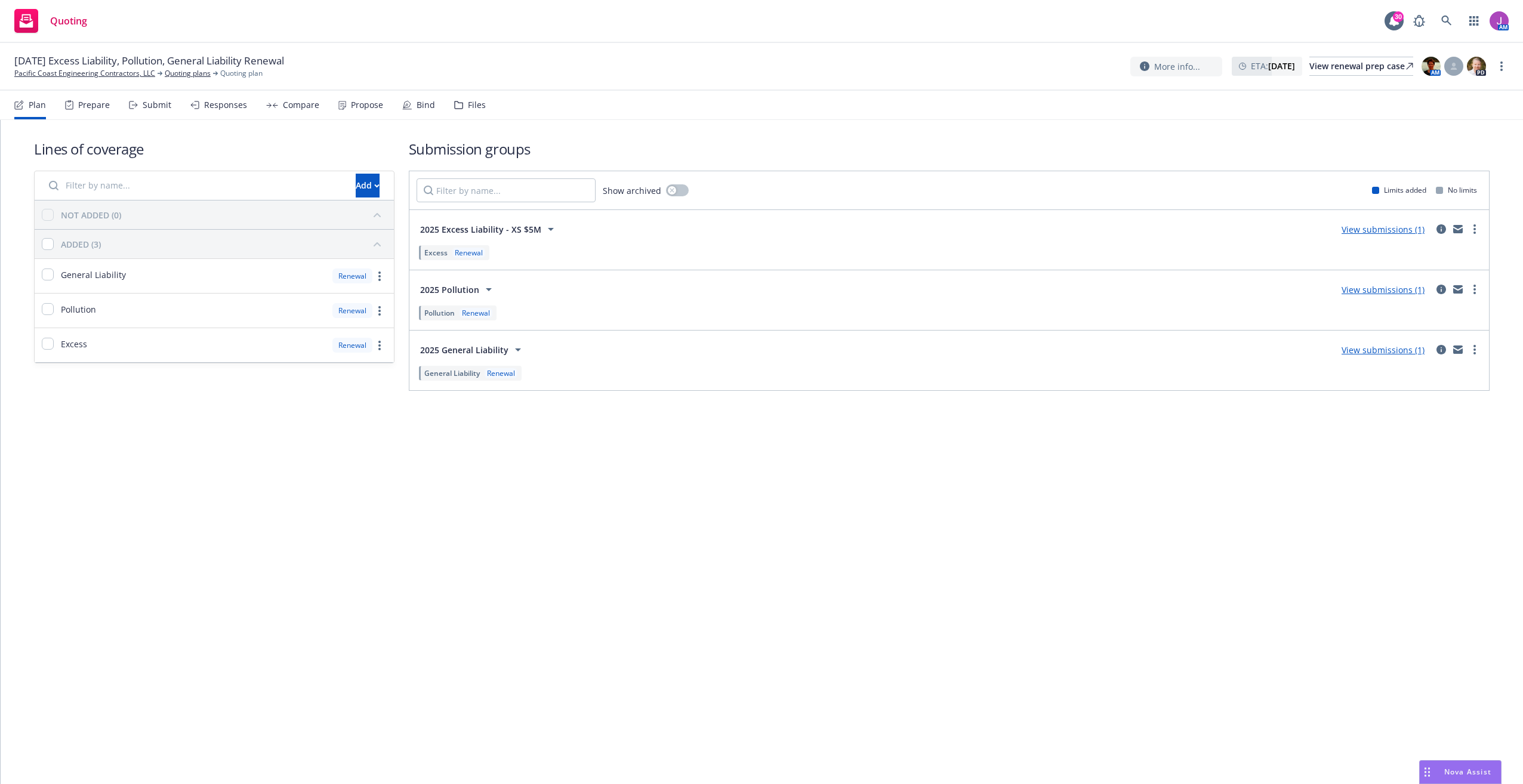
click at [468, 104] on div "Files" at bounding box center [476, 104] width 18 height 9
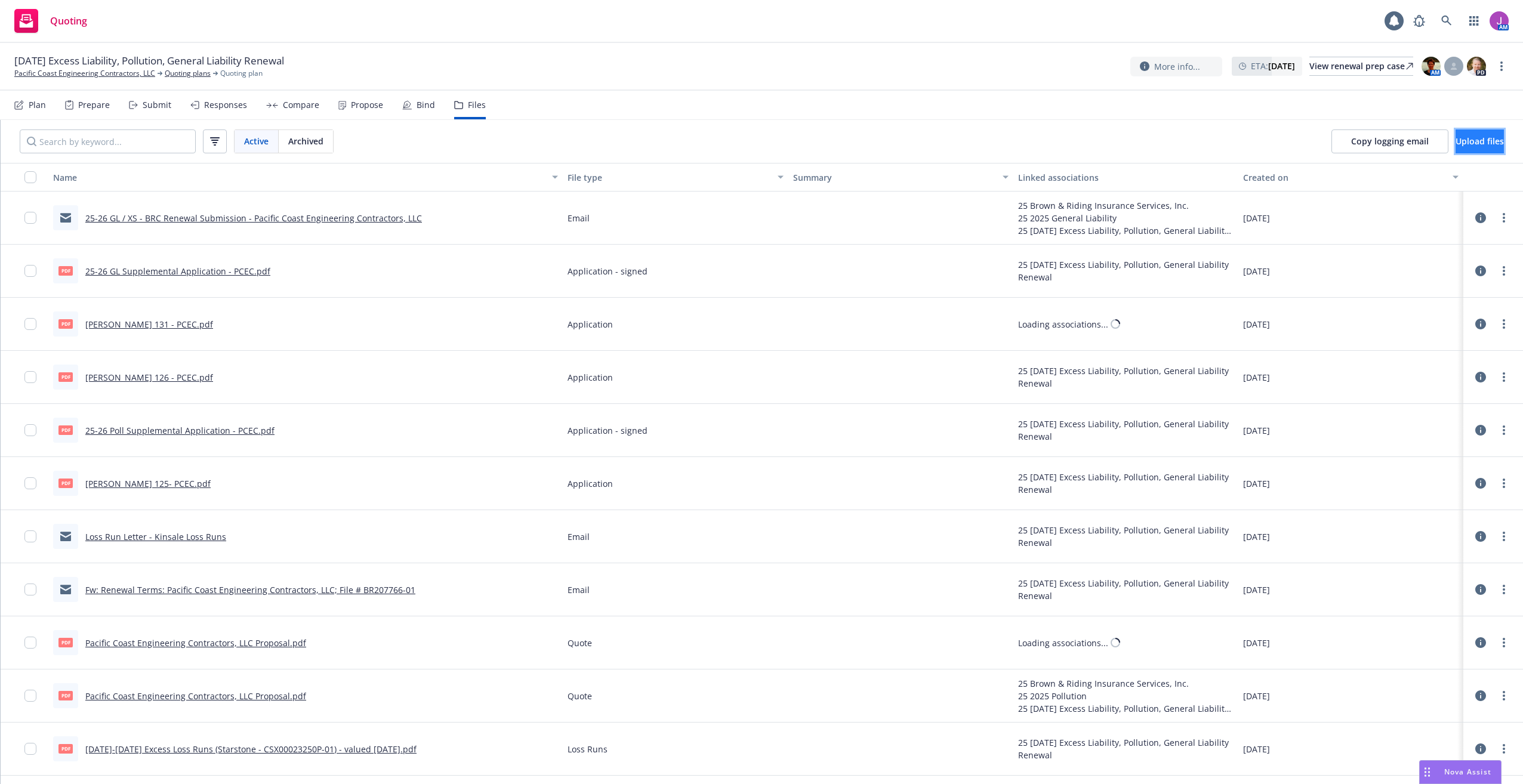
click at [1455, 143] on button "Upload files" at bounding box center [1479, 141] width 49 height 24
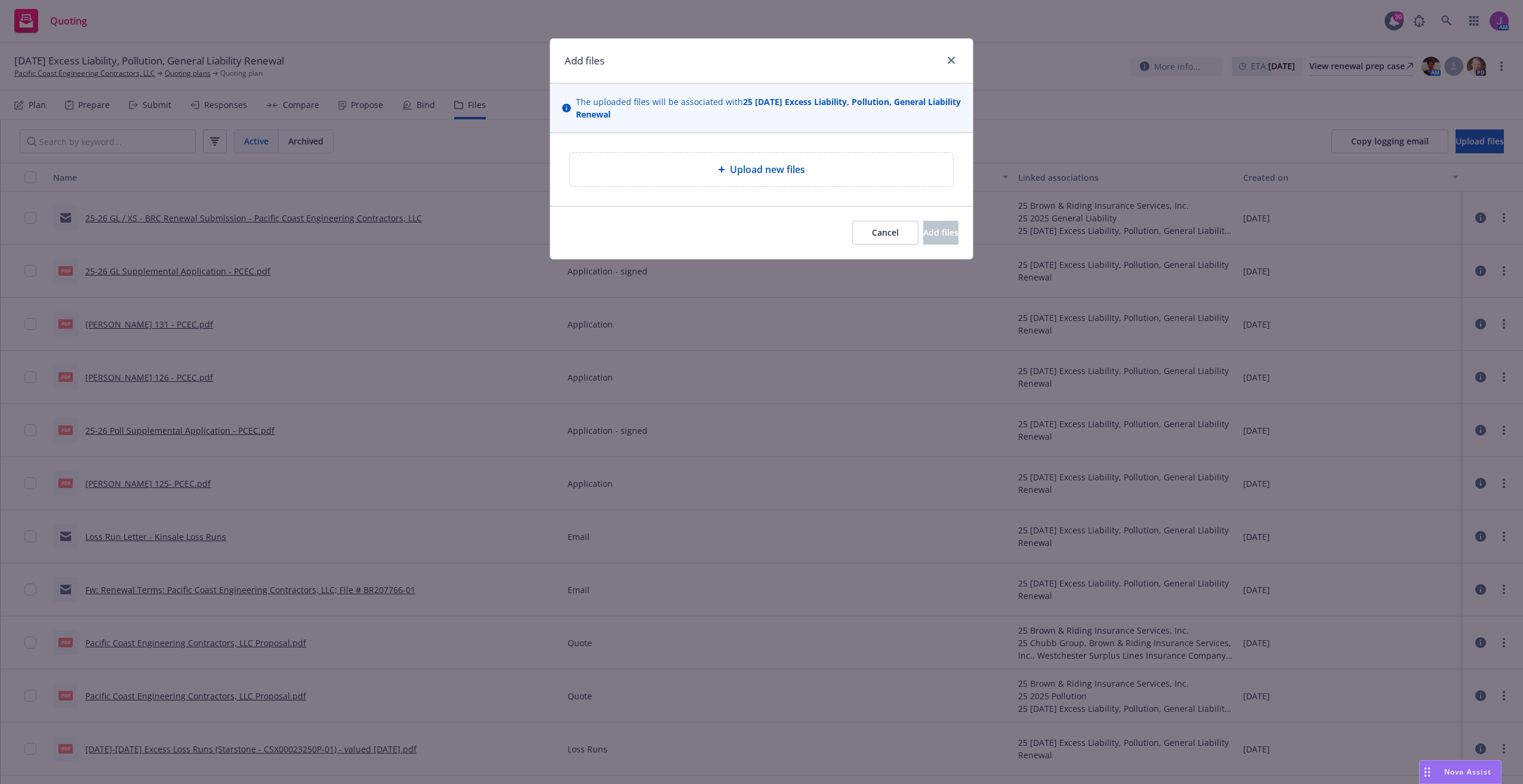
click at [797, 162] on span "Upload new files" at bounding box center [767, 169] width 76 height 14
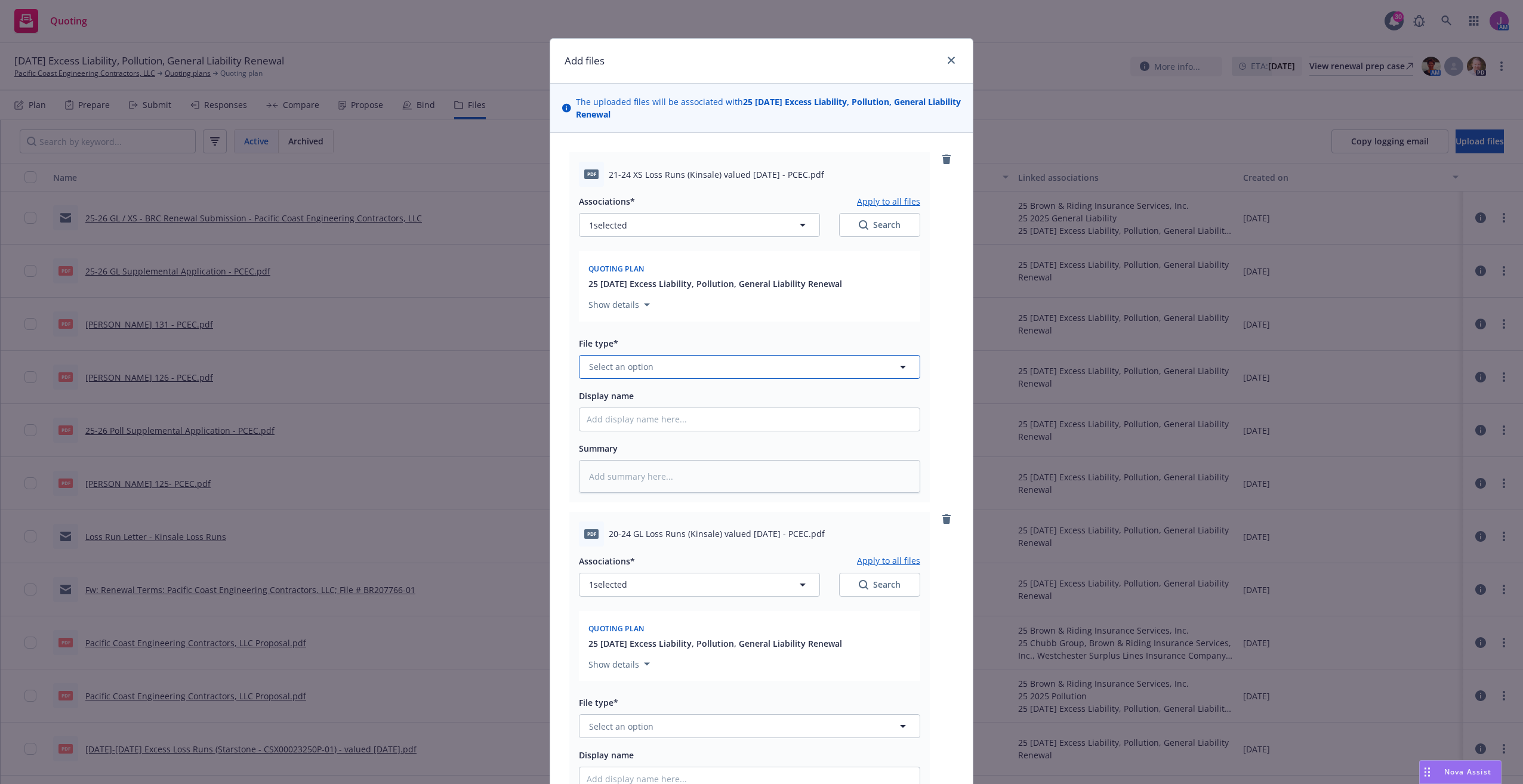
click at [659, 362] on button "Select an option" at bounding box center [749, 367] width 341 height 24
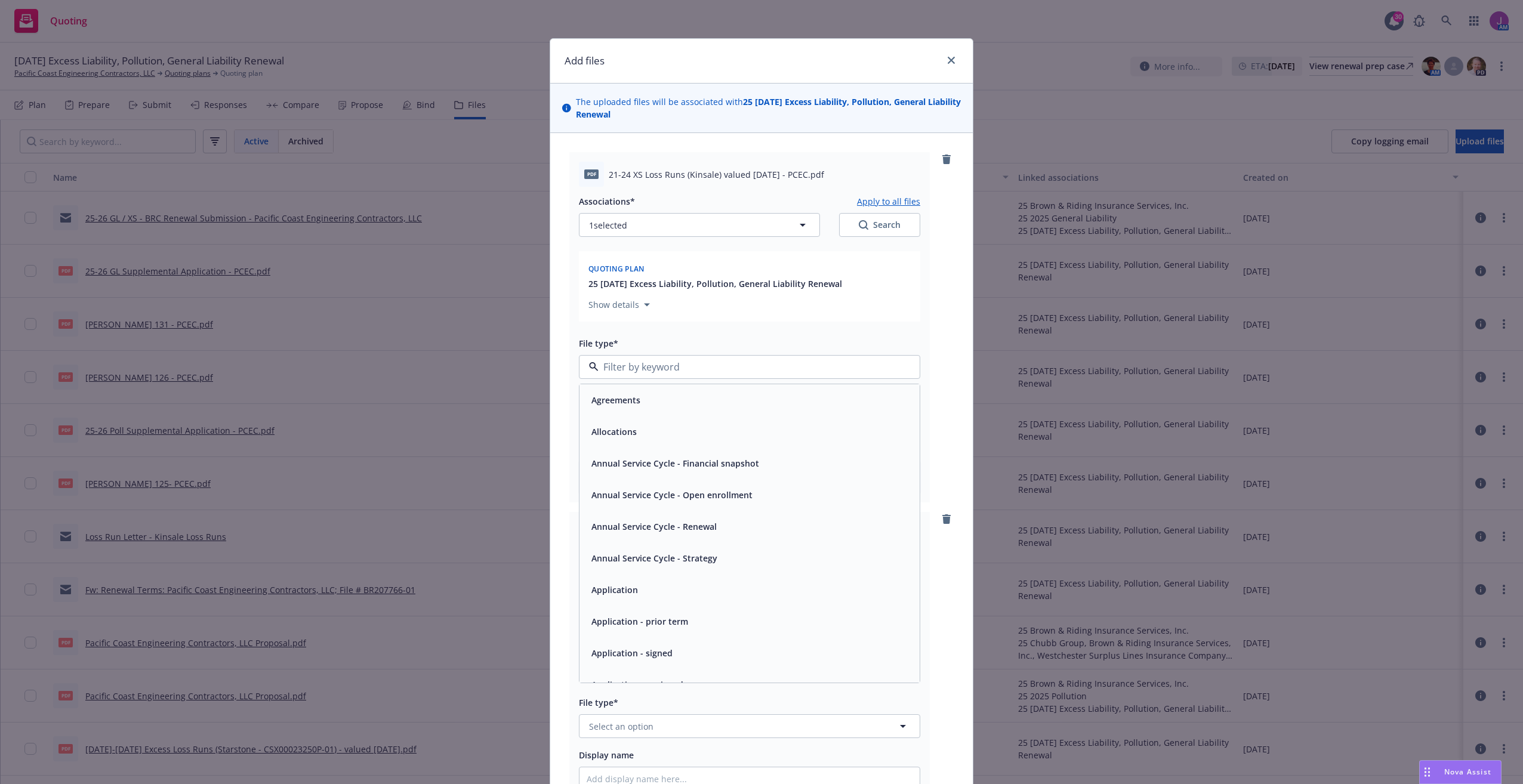
type input "K"
type input "LOSS"
click at [663, 399] on div "Loss Runs" at bounding box center [750, 400] width 326 height 18
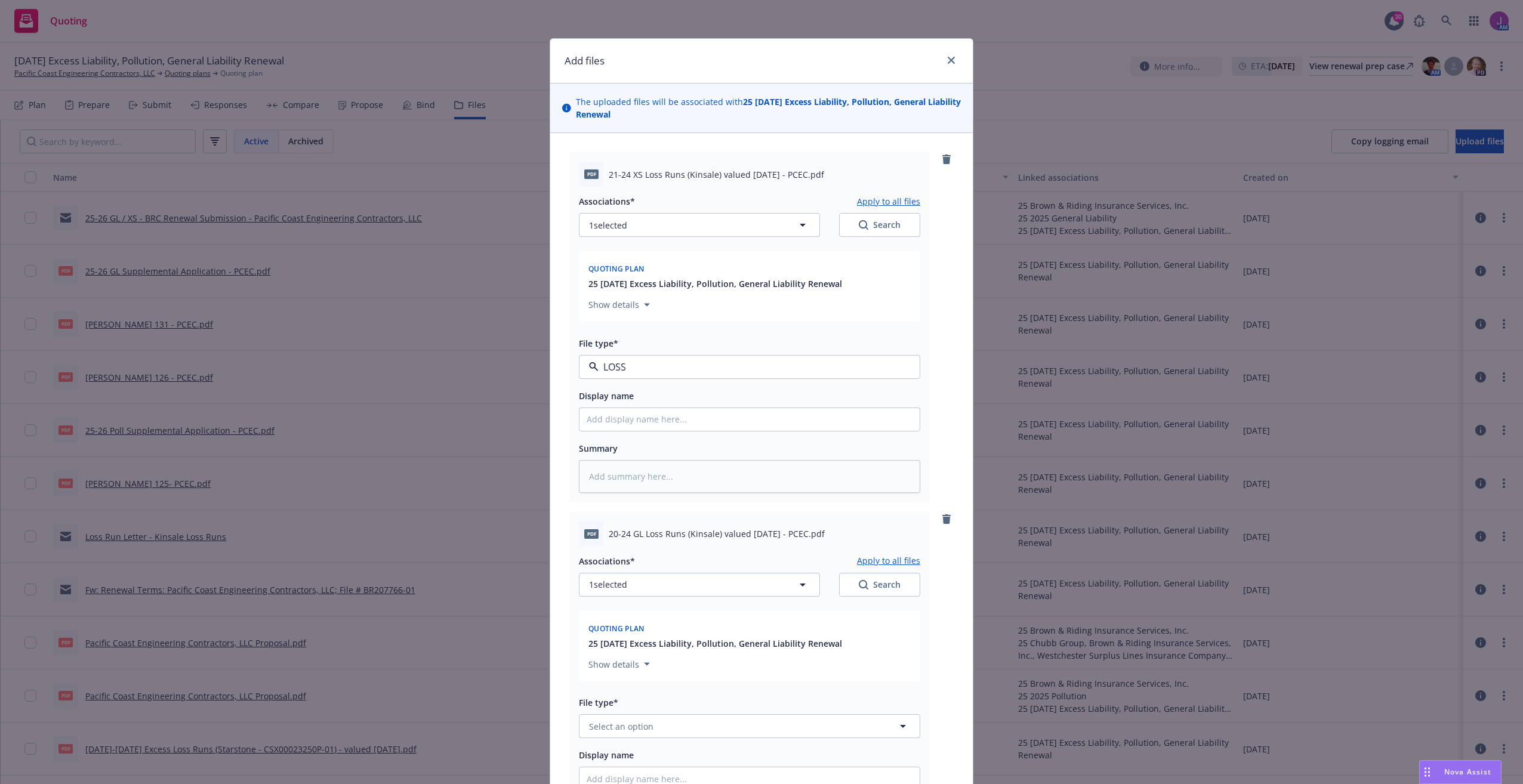
type textarea "x"
click at [646, 722] on span "Select an option" at bounding box center [620, 726] width 65 height 13
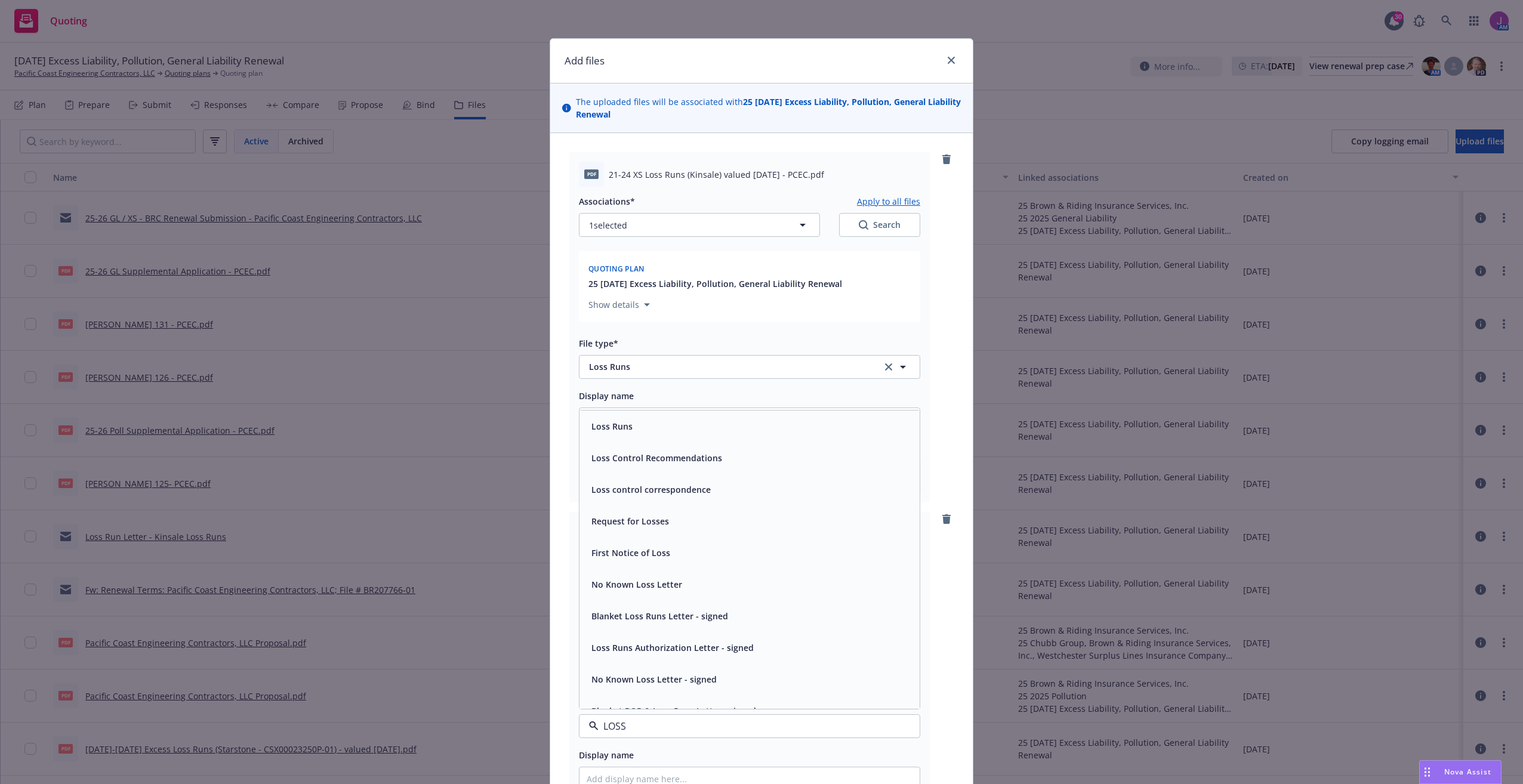
type input "LOSS"
click at [603, 405] on div "Display name" at bounding box center [749, 410] width 341 height 43
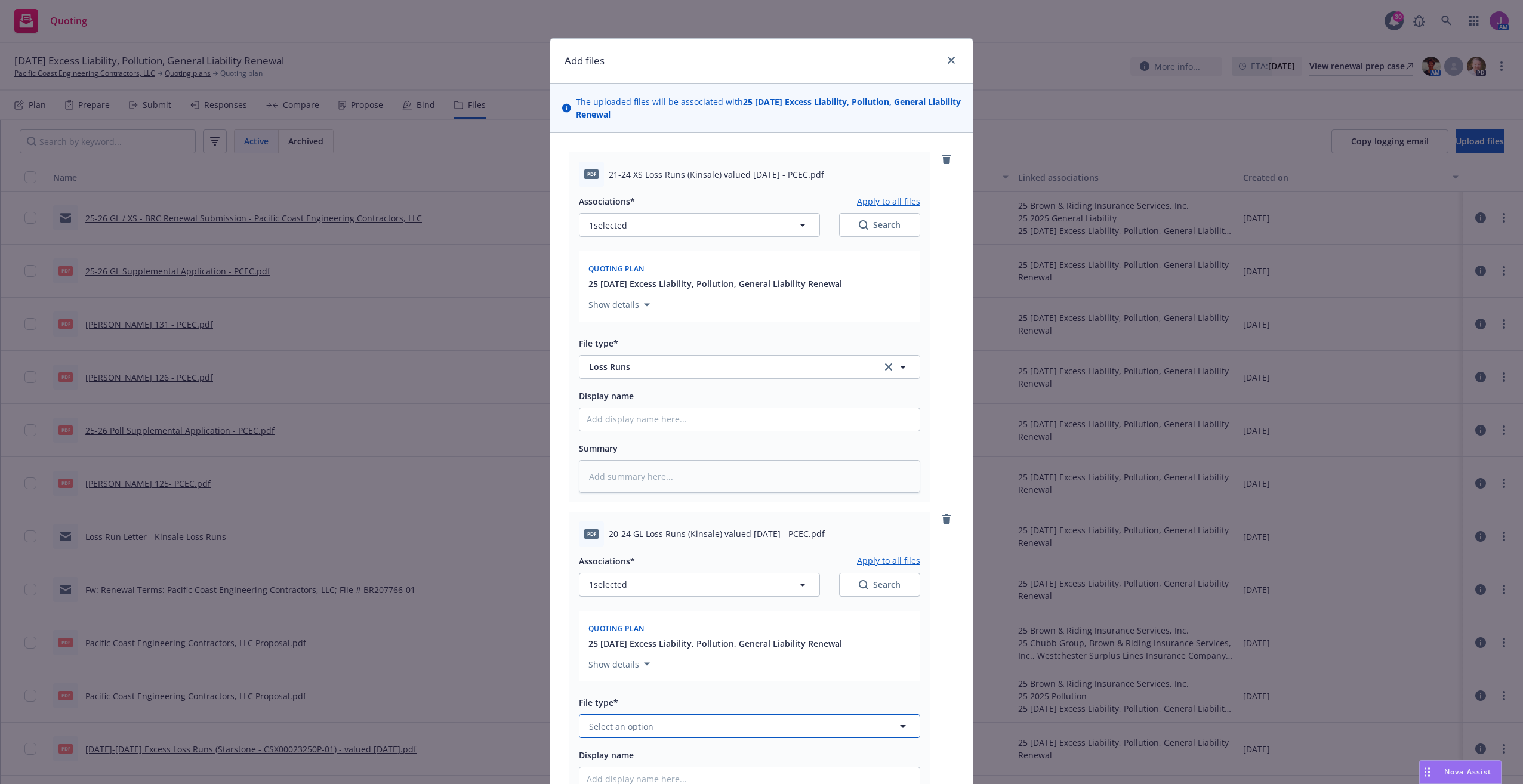
click at [637, 735] on button "Select an option" at bounding box center [749, 726] width 341 height 24
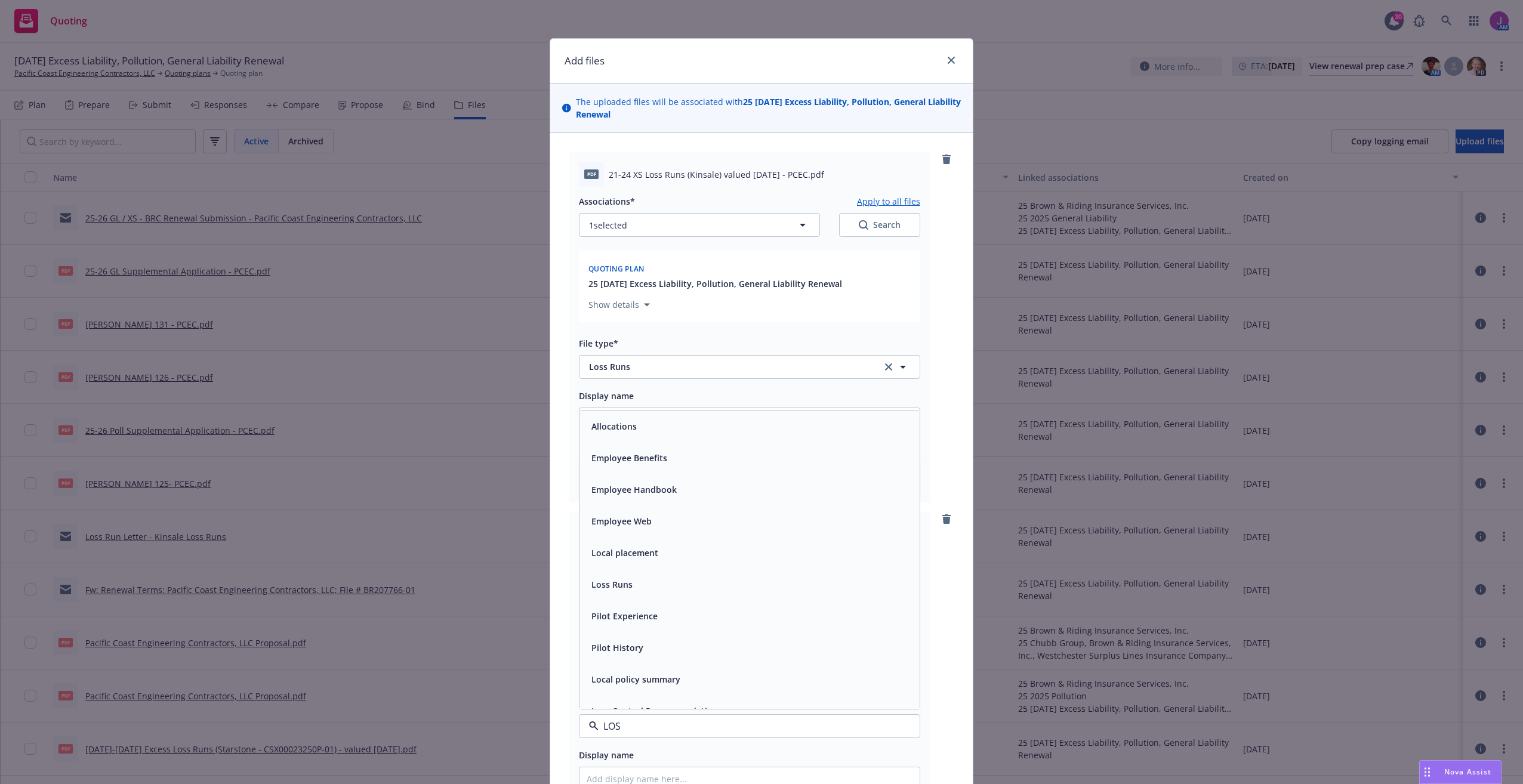
type input "LOSS"
click at [629, 434] on div "Loss Runs" at bounding box center [611, 426] width 49 height 18
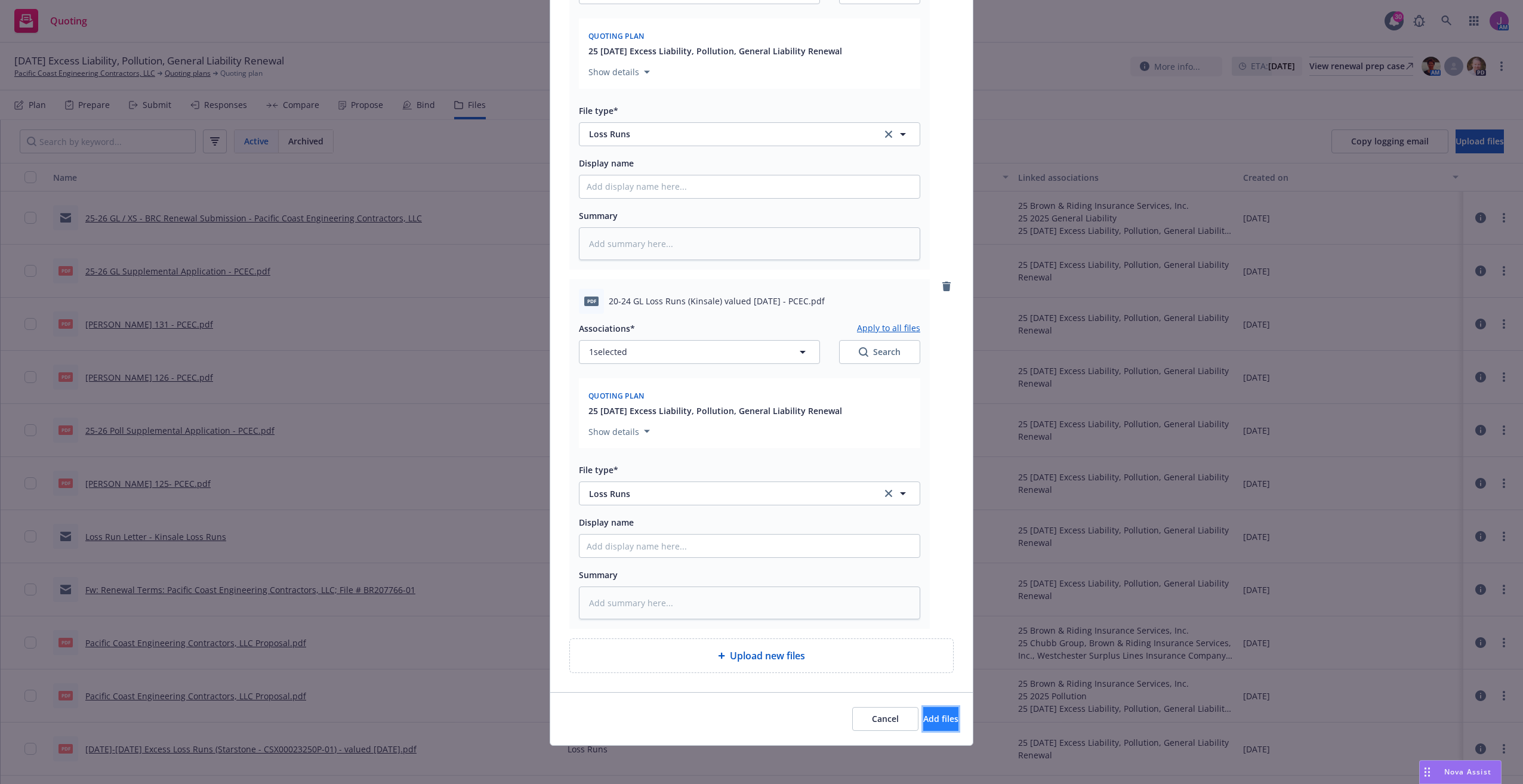
click at [923, 713] on span "Add files" at bounding box center [940, 719] width 35 height 12
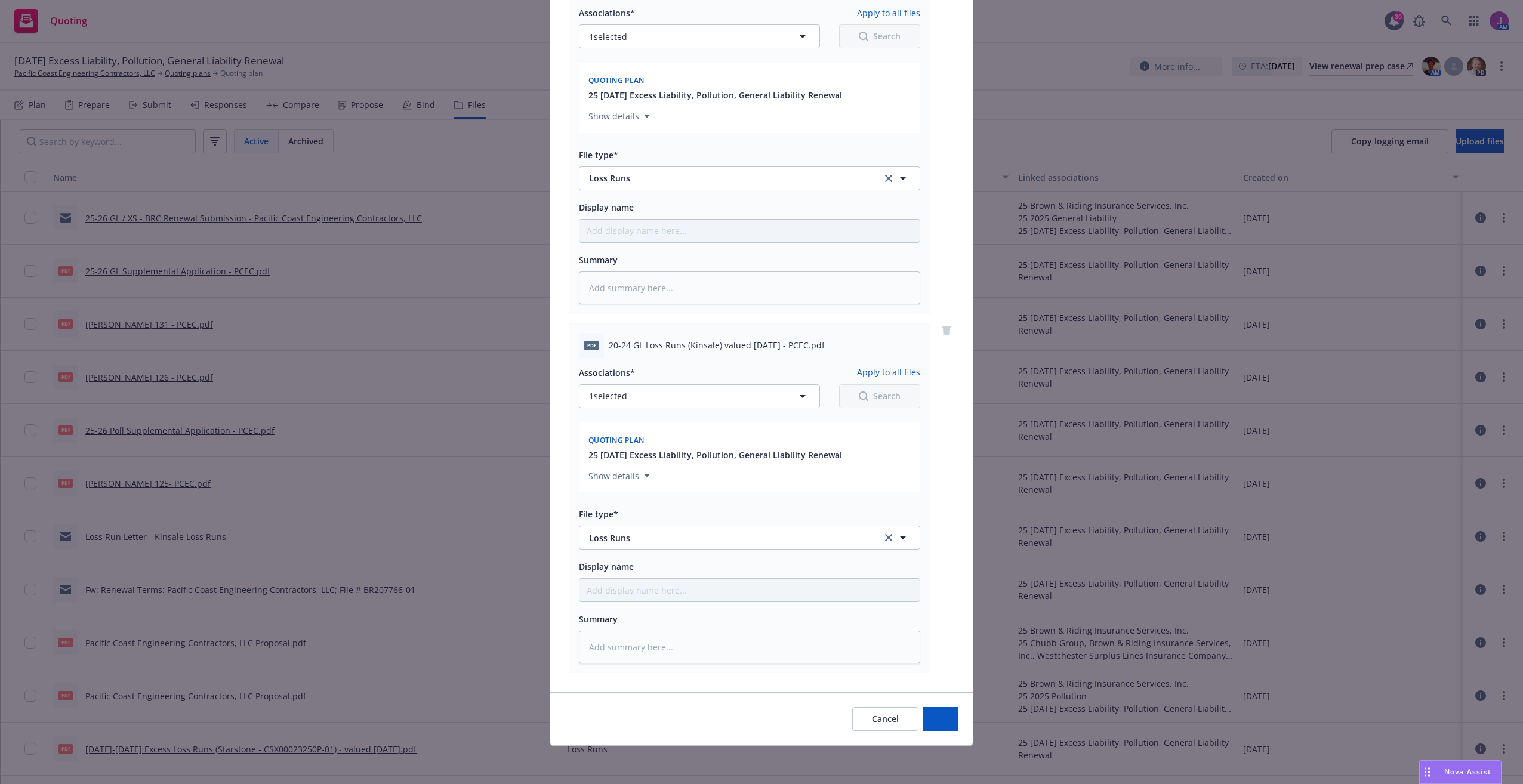
type textarea "x"
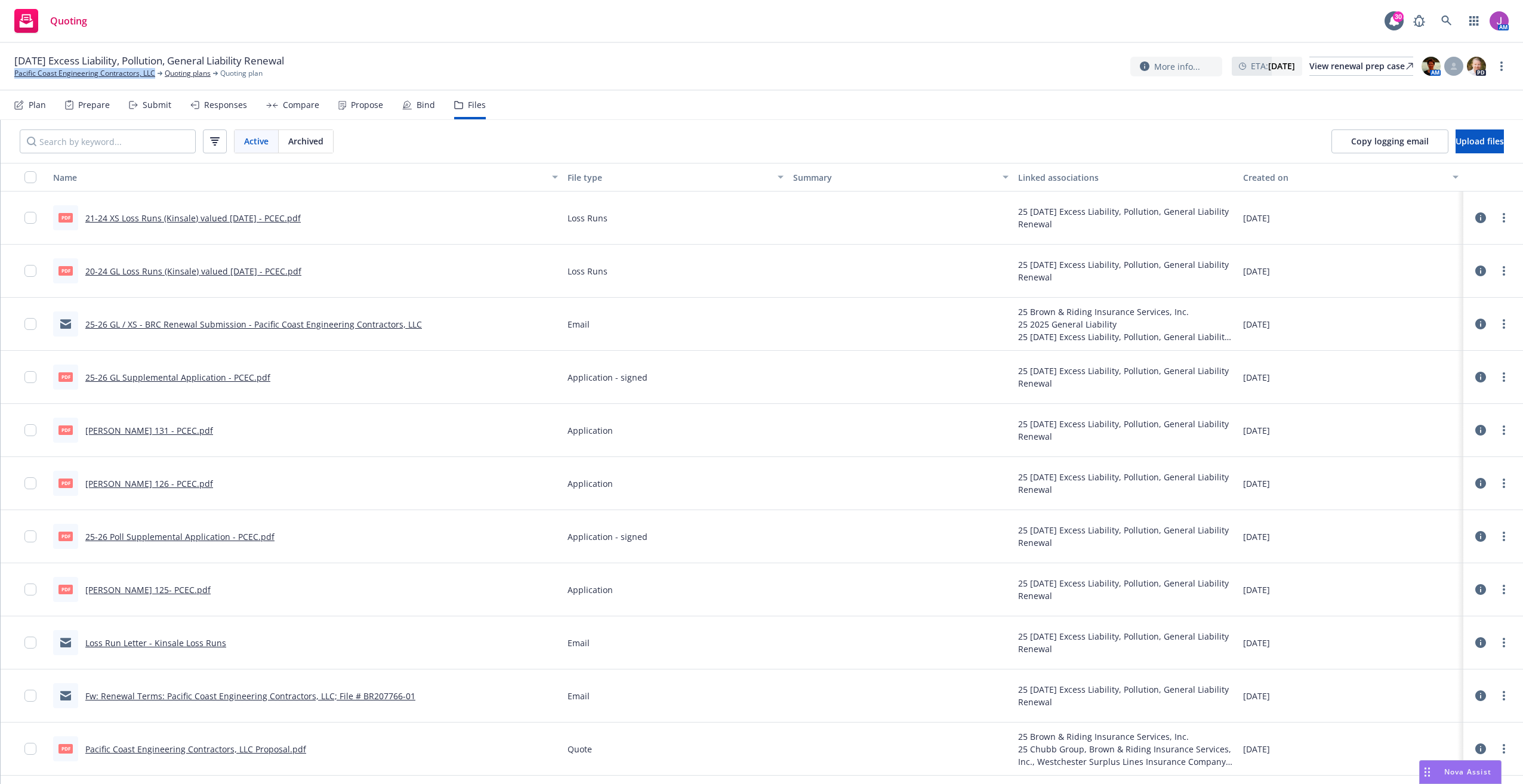
drag, startPoint x: 13, startPoint y: 73, endPoint x: 158, endPoint y: 77, distance: 145.1
click at [158, 77] on div "09/16/25 Excess Liability, Pollution, General Liability Renewal Pacific Coast E…" at bounding box center [762, 66] width 1523 height 48
copy link "Pacific Coast Engineering Contractors, LLC"
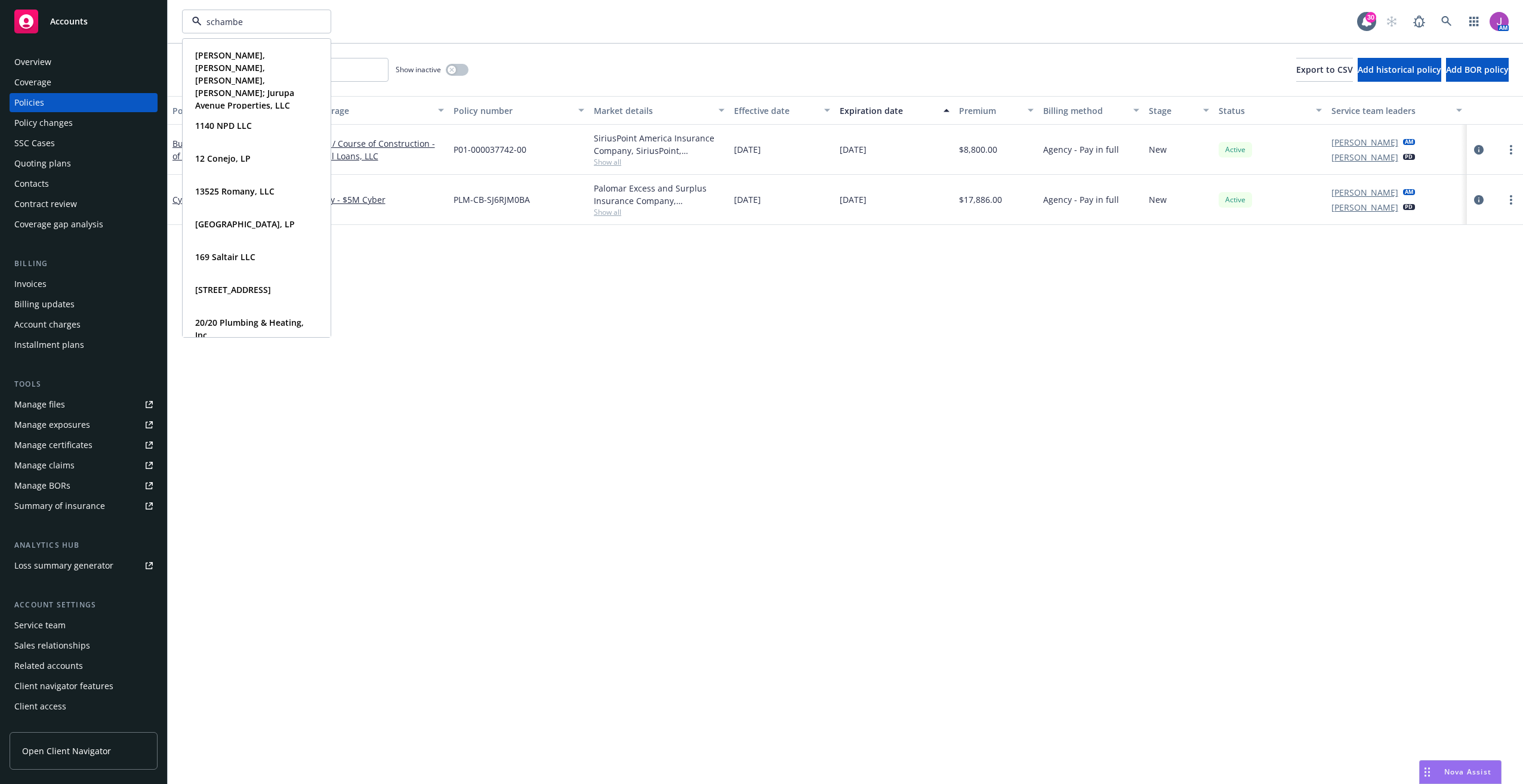
type input "schamber"
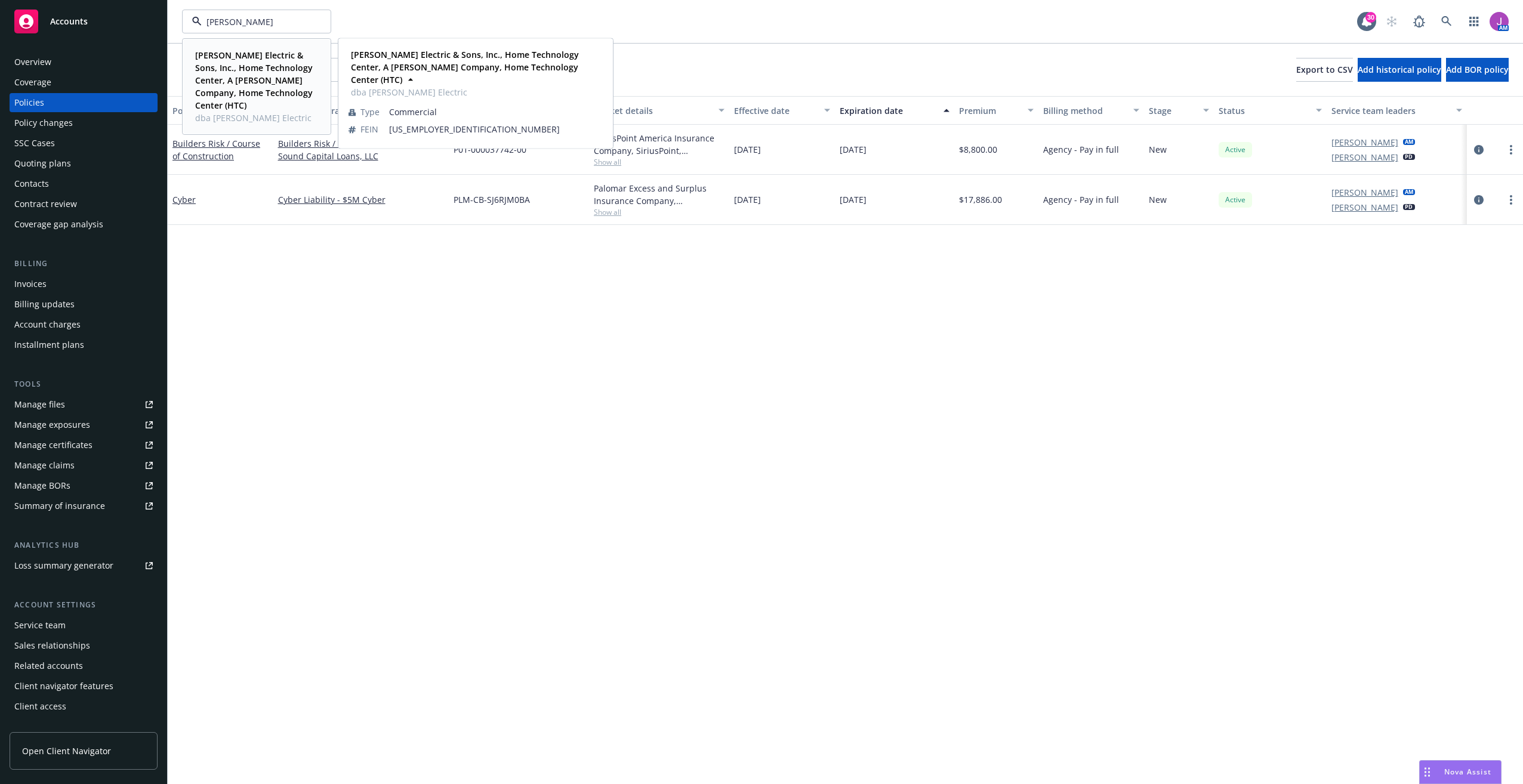
click at [260, 63] on strong "[PERSON_NAME] Electric & Sons, Inc., Home Technology Center, A [PERSON_NAME] Co…" at bounding box center [254, 80] width 118 height 61
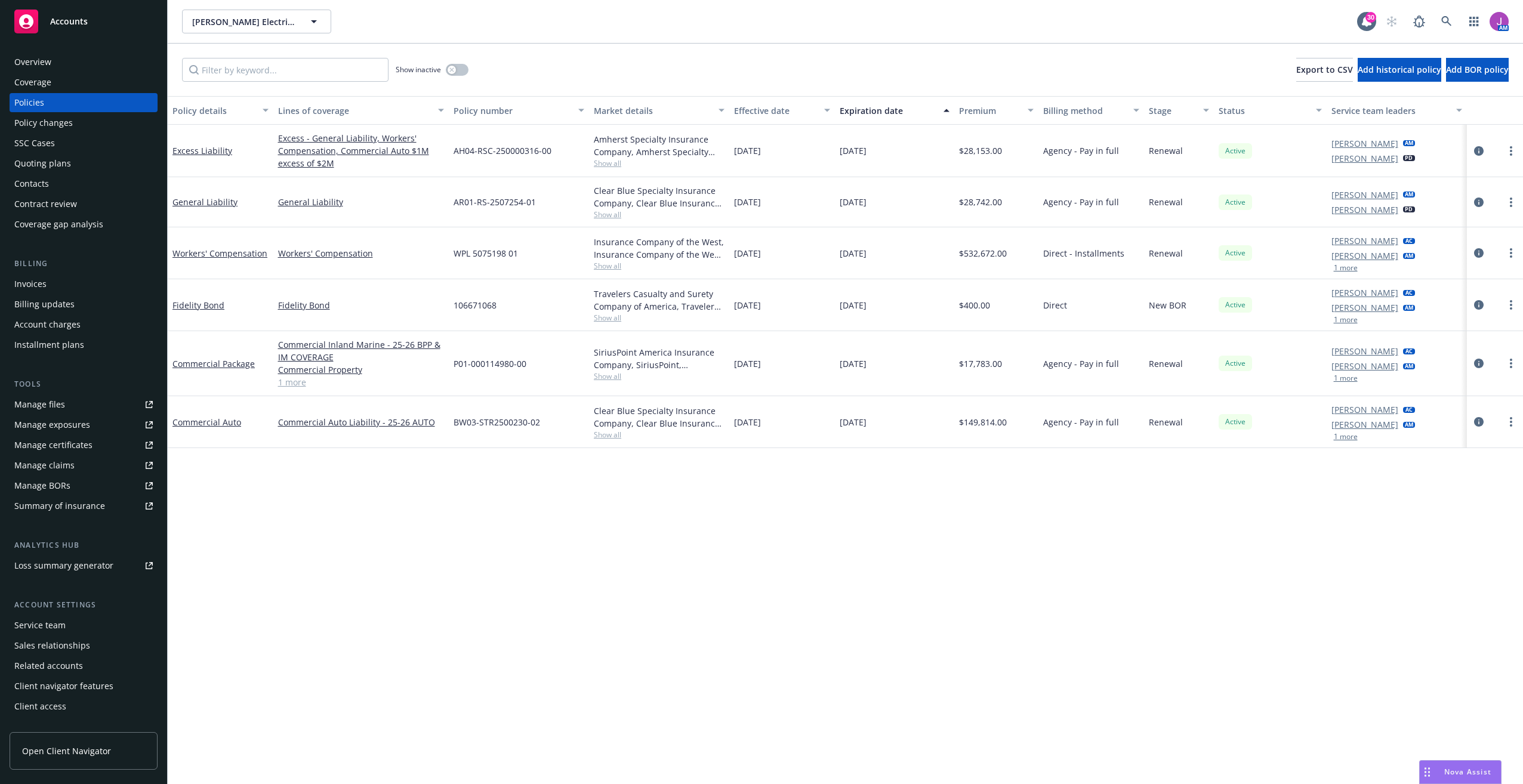
click at [53, 160] on div "Quoting plans" at bounding box center [43, 163] width 57 height 19
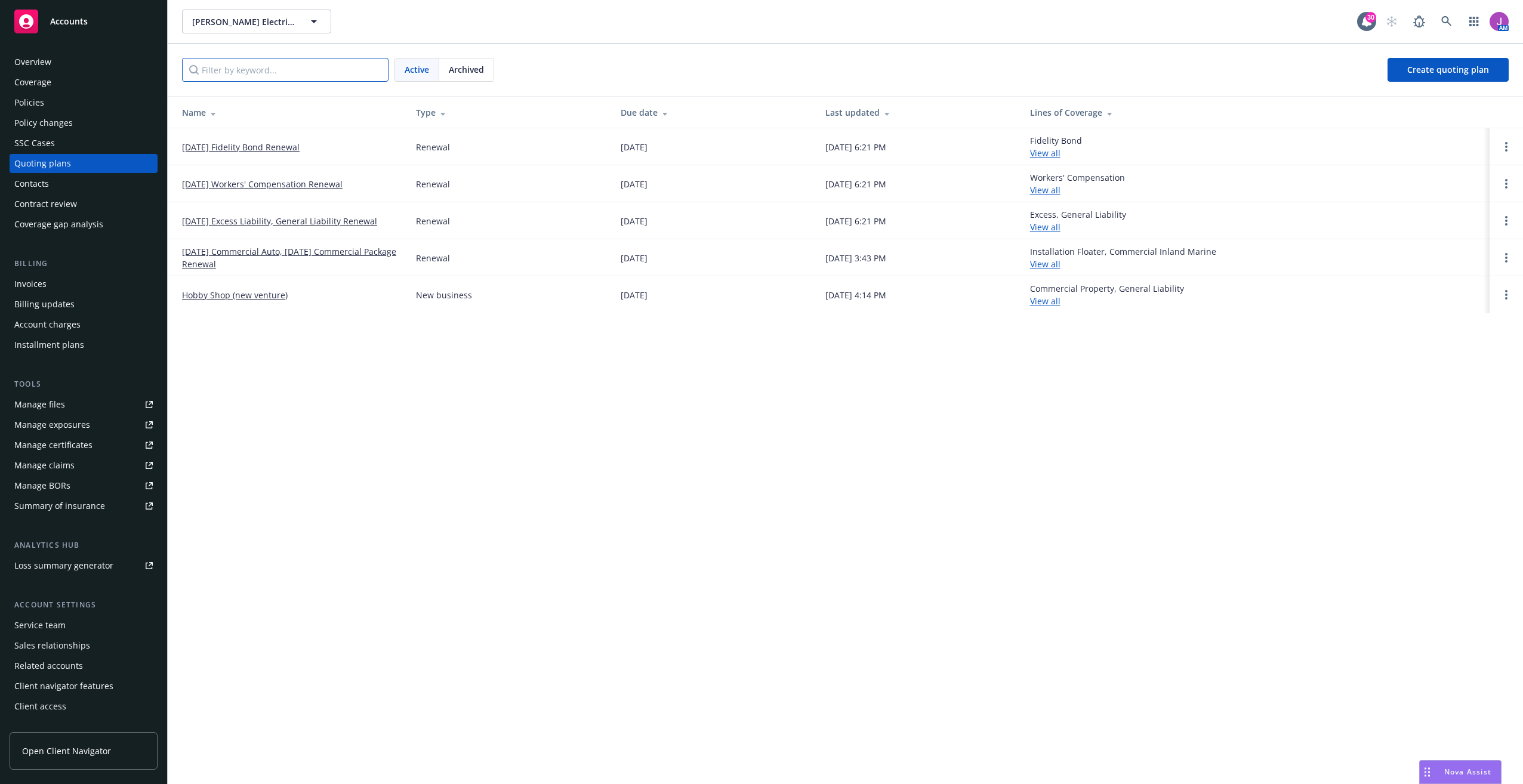
click at [288, 67] on input "Filter by keyword..." at bounding box center [285, 70] width 207 height 24
click at [39, 104] on div "Policies" at bounding box center [29, 102] width 30 height 19
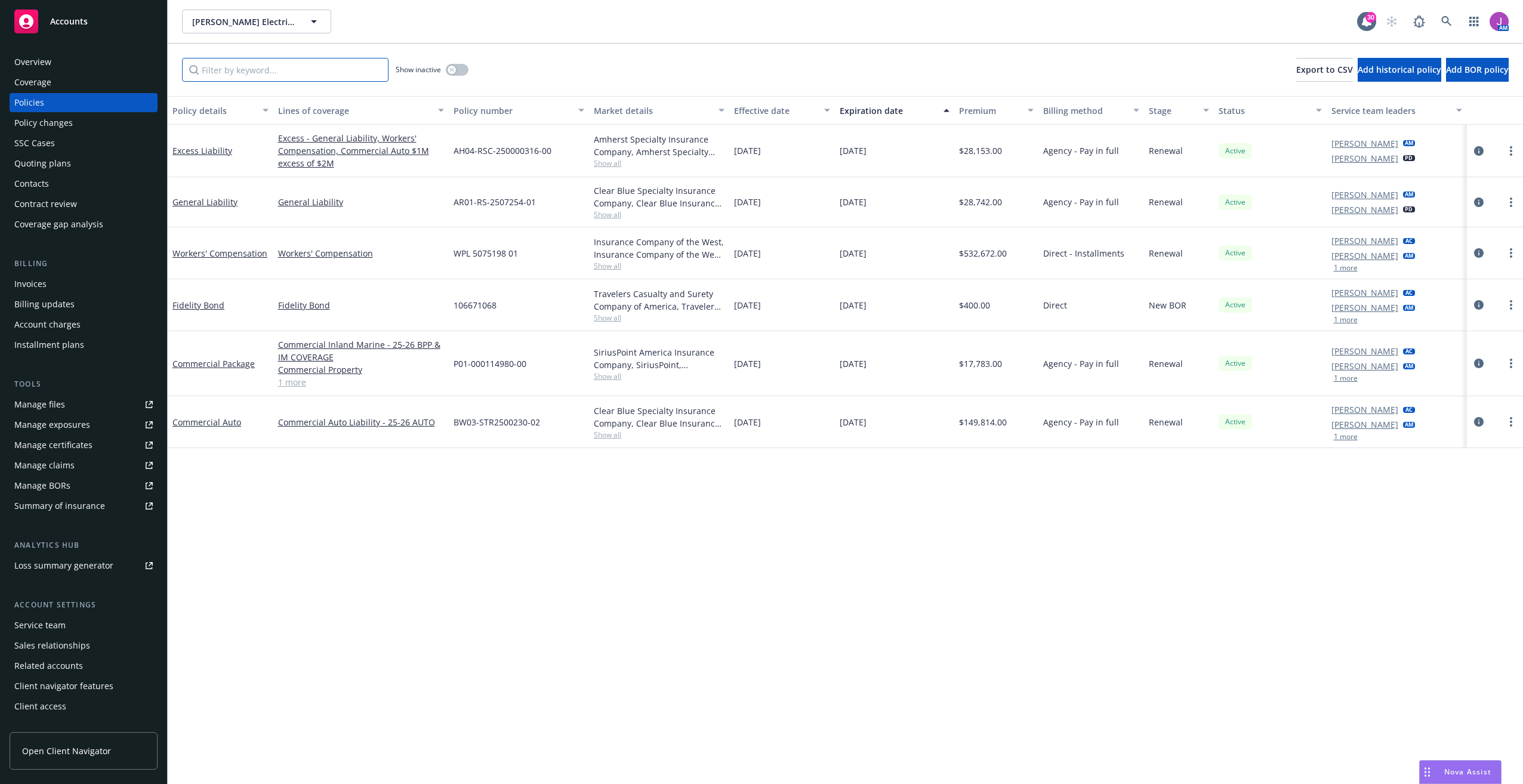
click at [234, 65] on input "Filter by keyword..." at bounding box center [285, 70] width 207 height 24
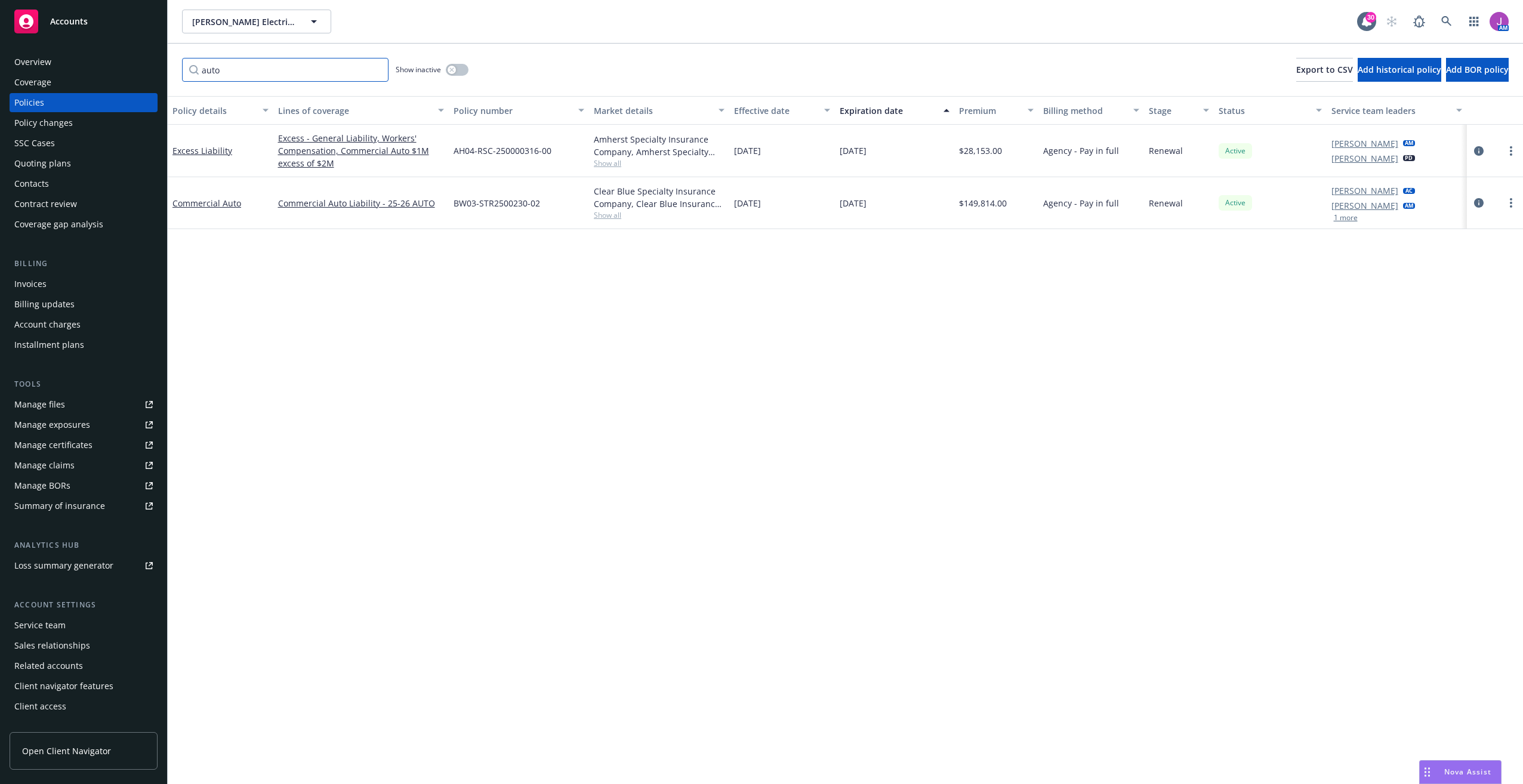
type input "auto"
click at [34, 159] on div "Quoting plans" at bounding box center [43, 163] width 57 height 19
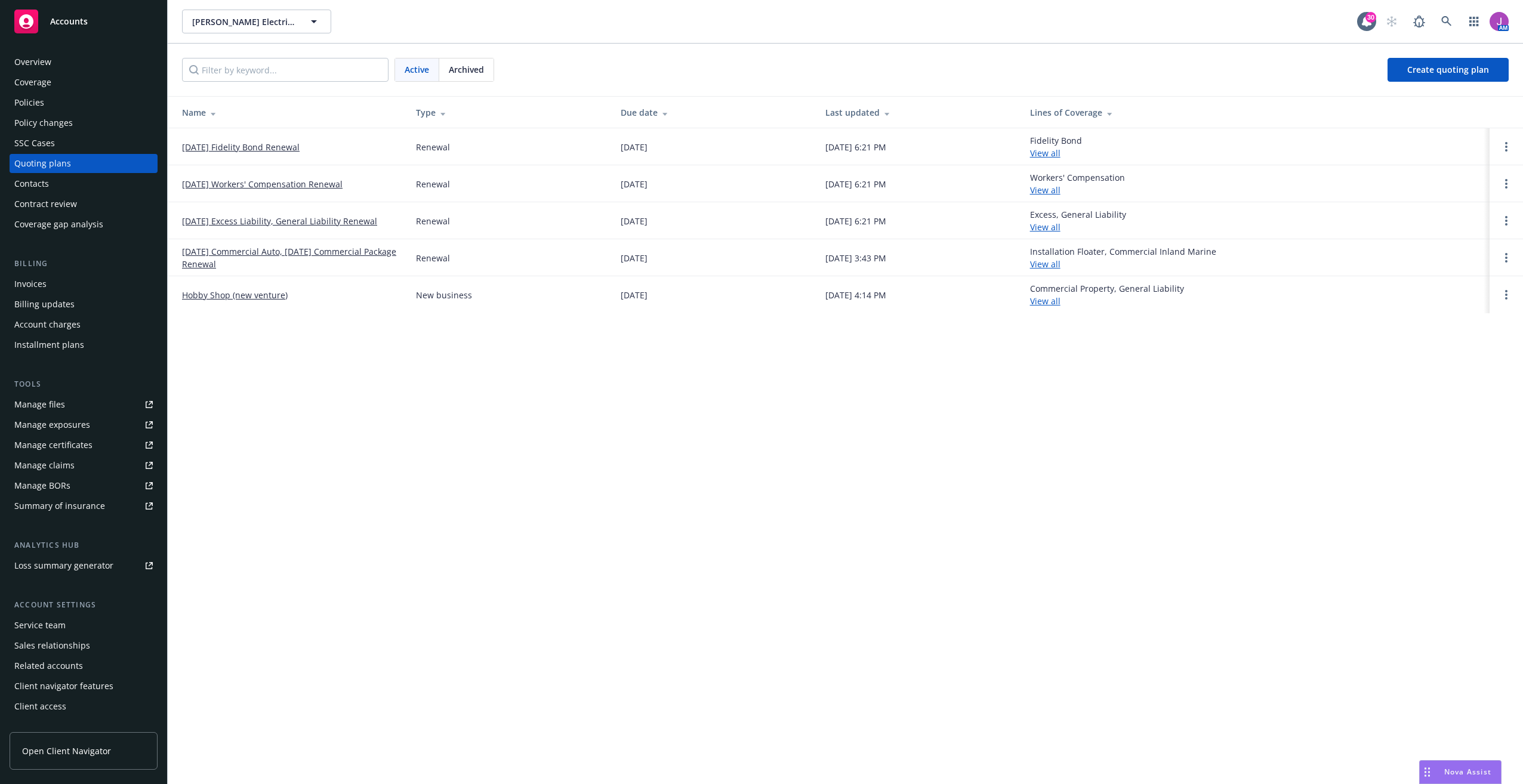
click at [274, 255] on link "[DATE] Commercial Auto, [DATE] Commercial Package Renewal" at bounding box center [290, 258] width 215 height 25
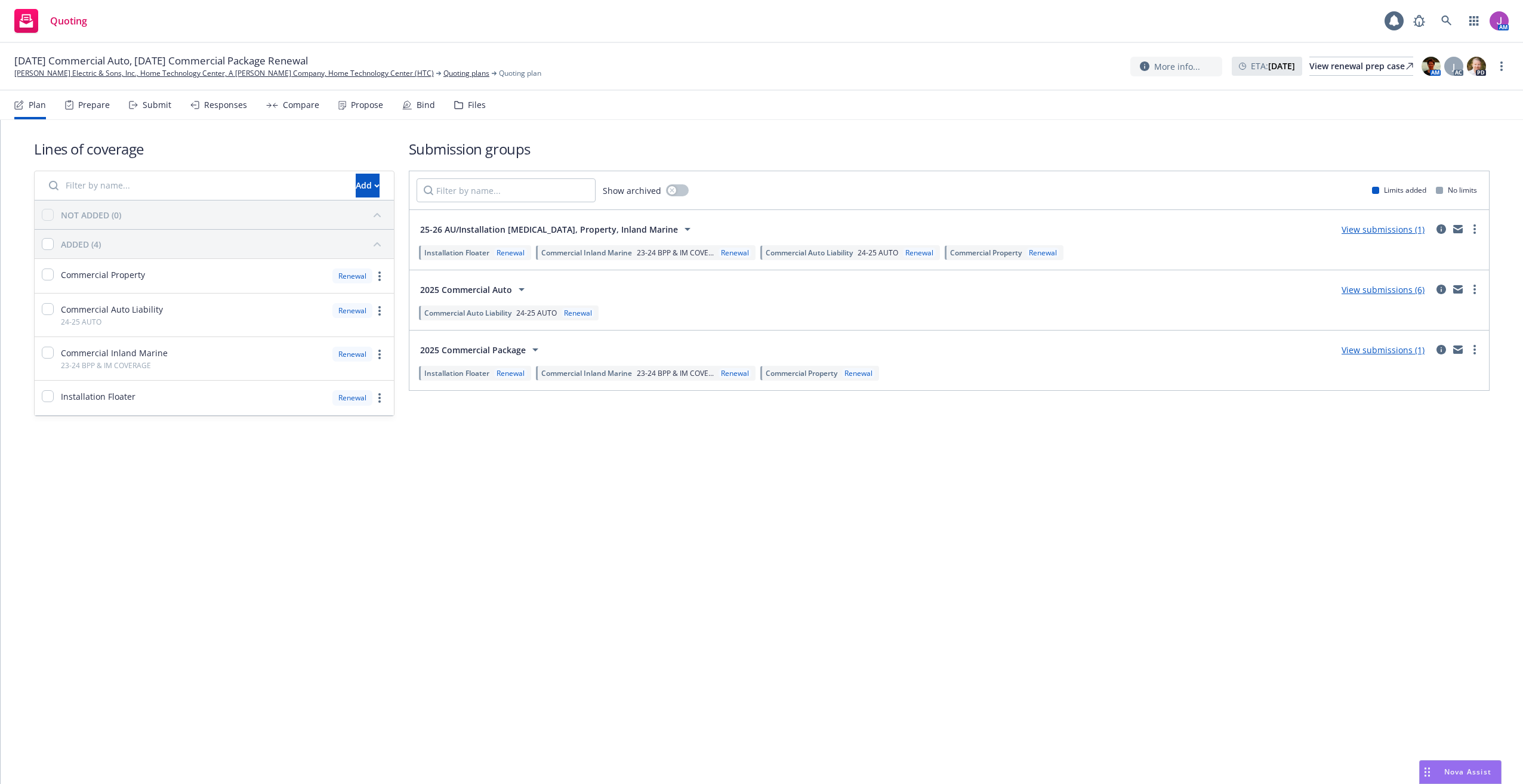
click at [469, 107] on div "Files" at bounding box center [476, 104] width 18 height 9
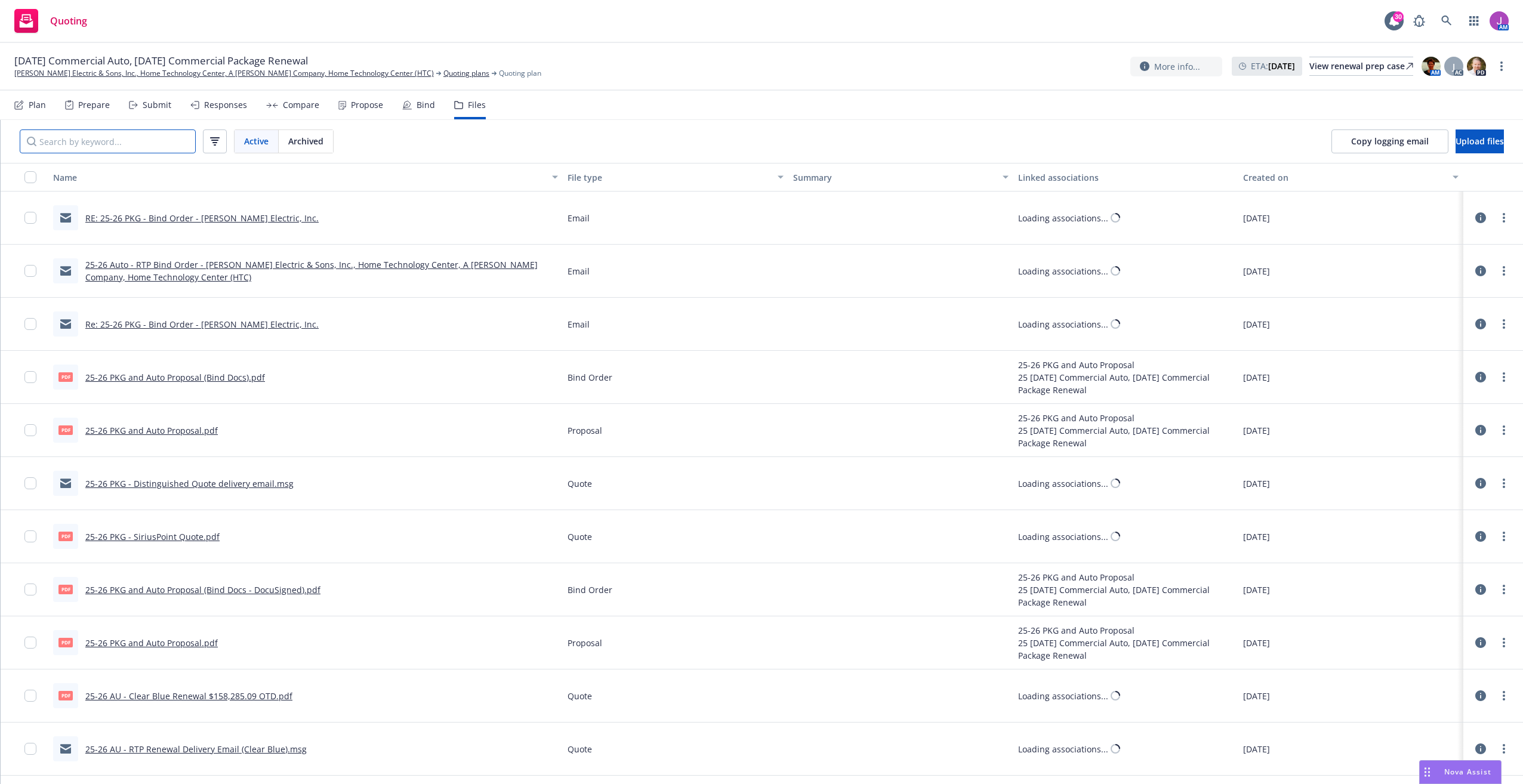
click at [92, 141] on input "Search by keyword..." at bounding box center [107, 141] width 176 height 24
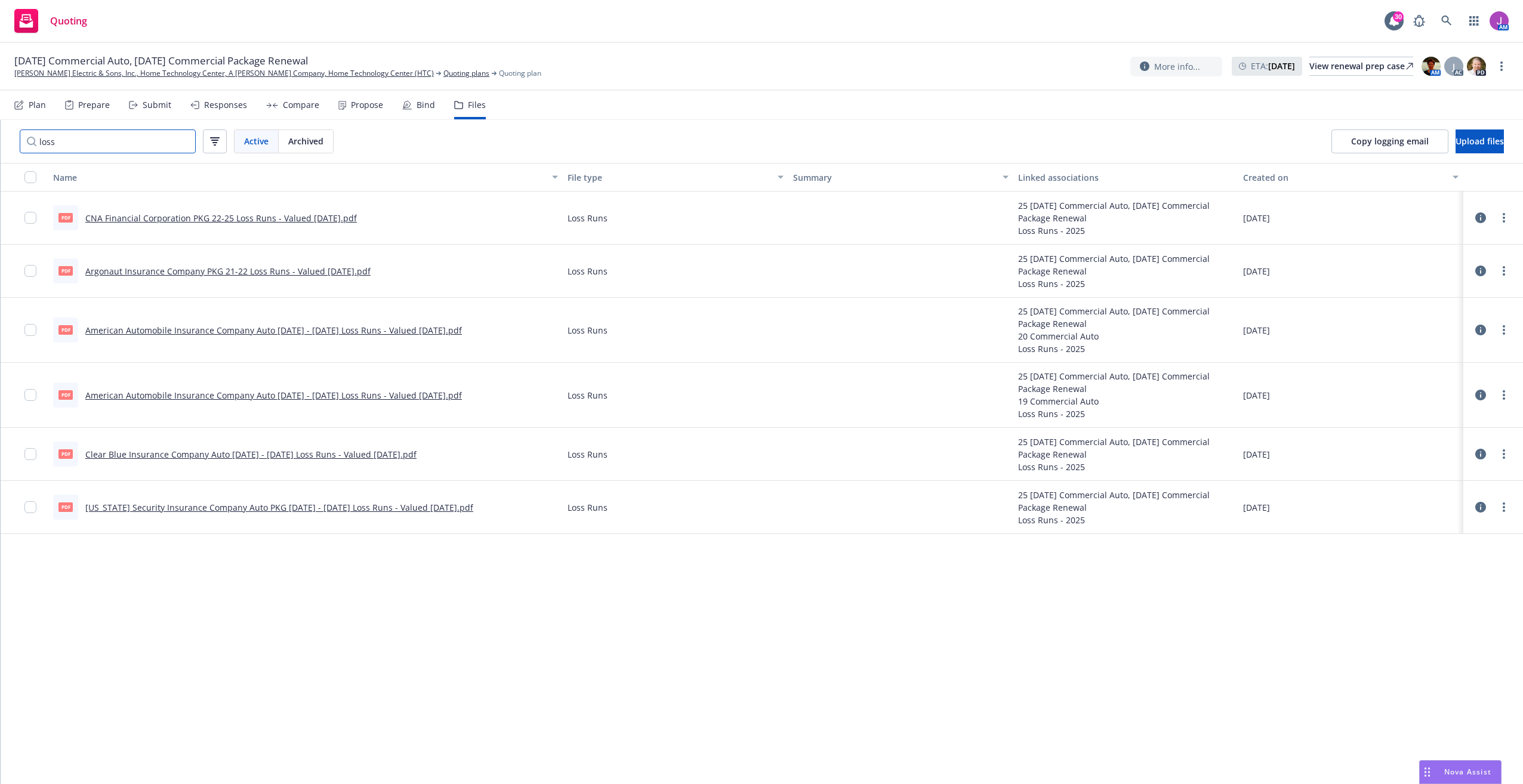
type input "loss"
click at [278, 332] on link "American Automobile Insurance Company Auto [DATE] - [DATE] Loss Runs - Valued […" at bounding box center [274, 331] width 376 height 12
click at [1447, 20] on icon at bounding box center [1446, 20] width 10 height 10
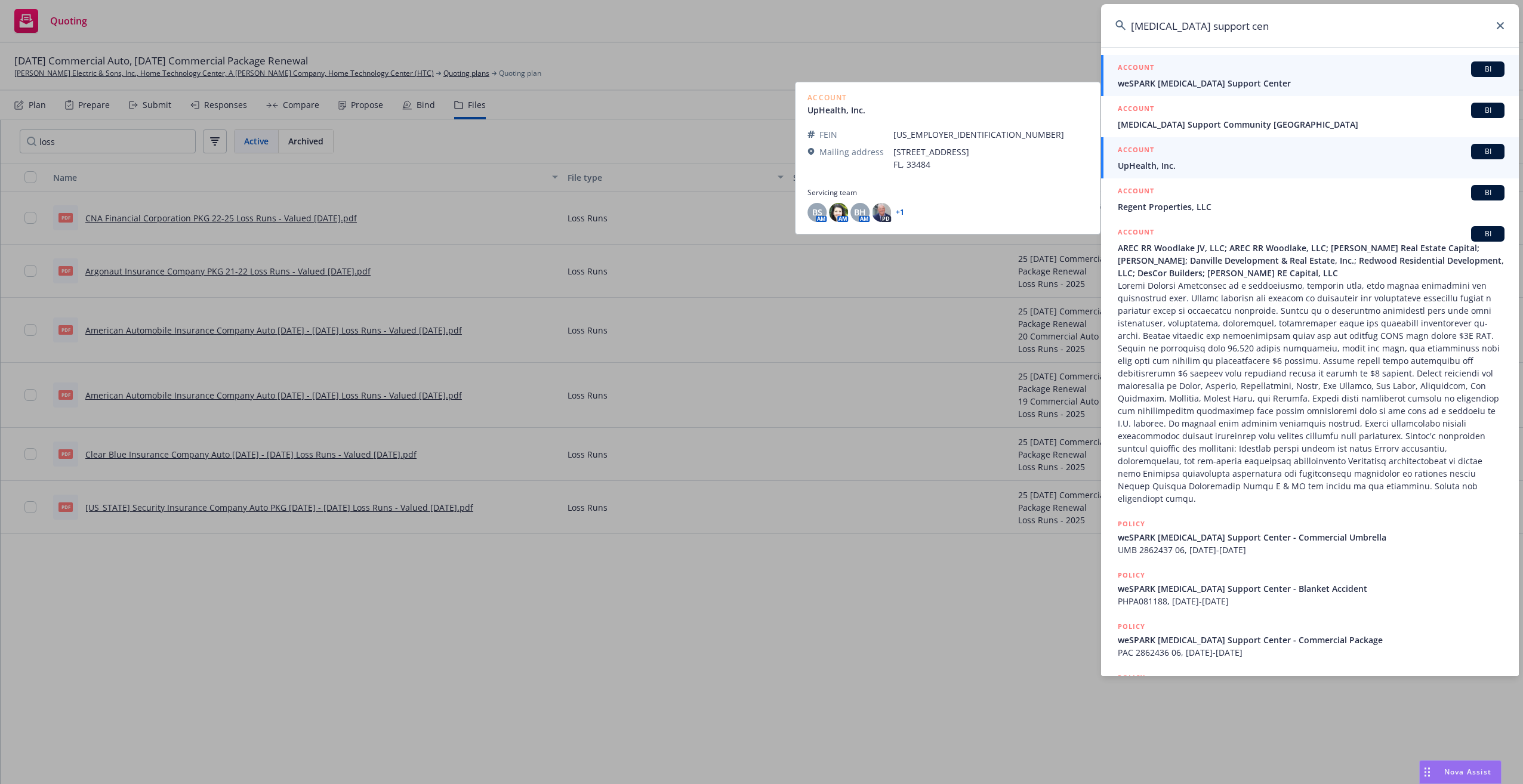
type input "[MEDICAL_DATA] support cen"
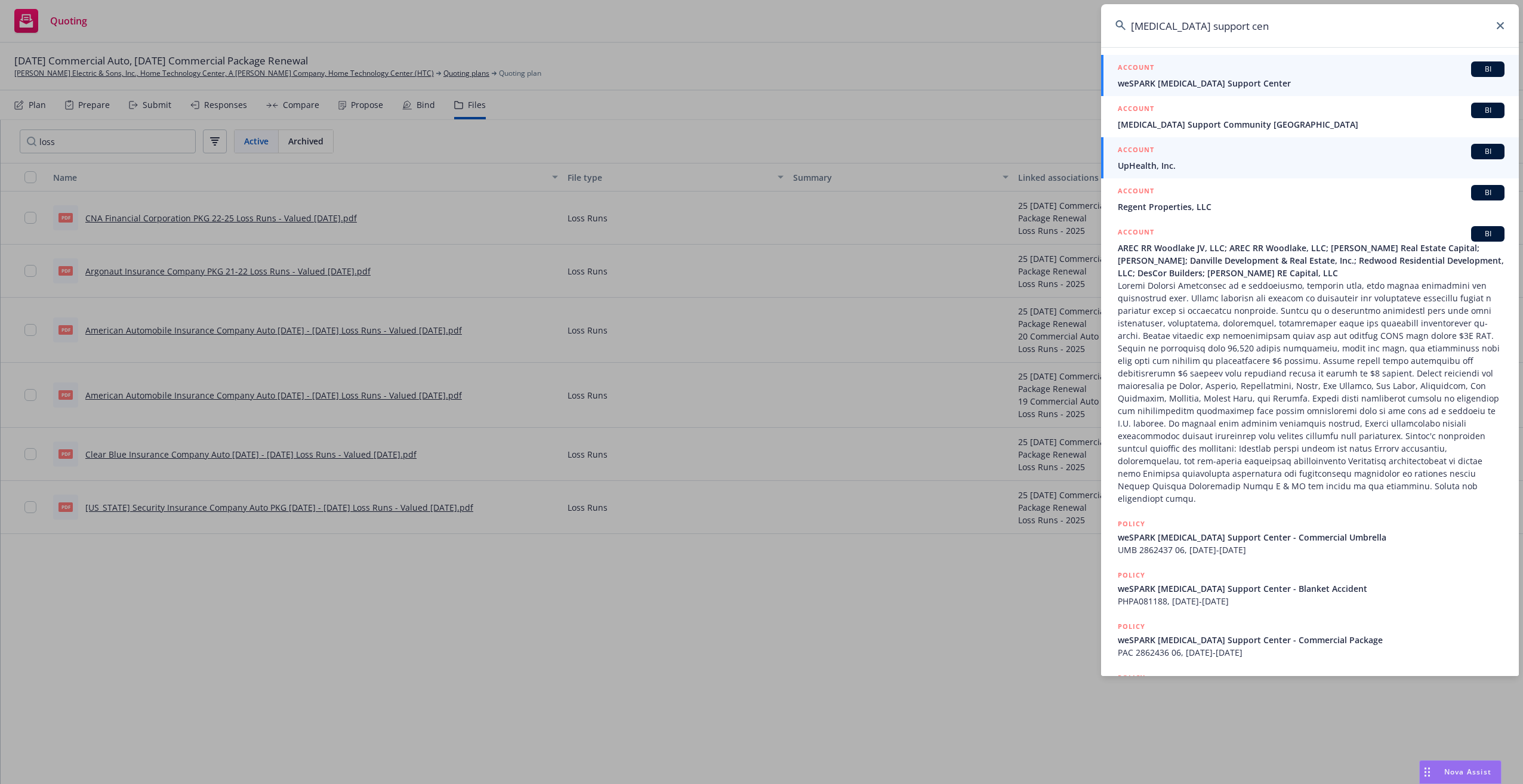
click at [1183, 93] on link "ACCOUNT BI weSPARK [MEDICAL_DATA] Support Center" at bounding box center [1309, 75] width 417 height 41
